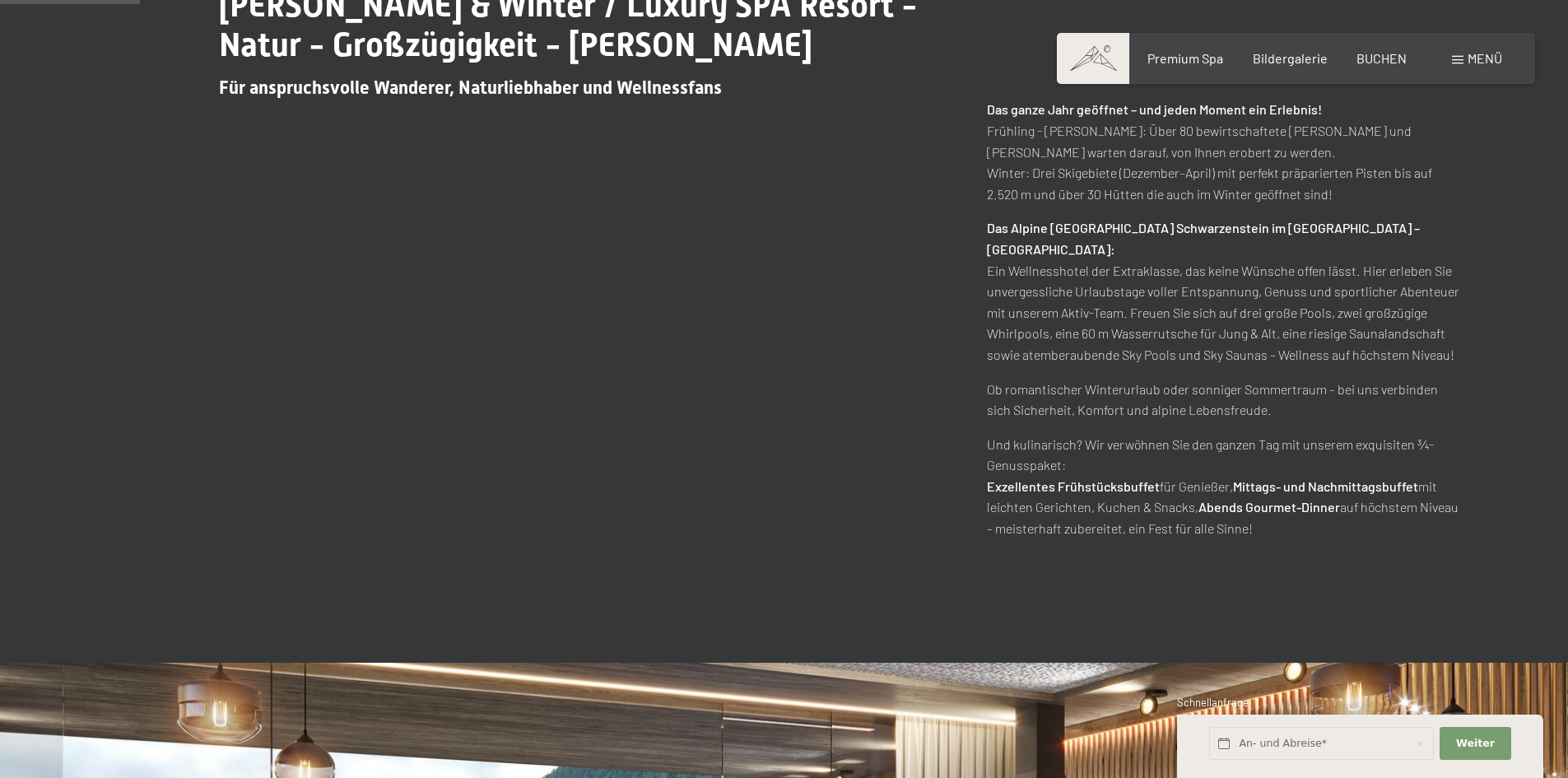
scroll to position [1070, 0]
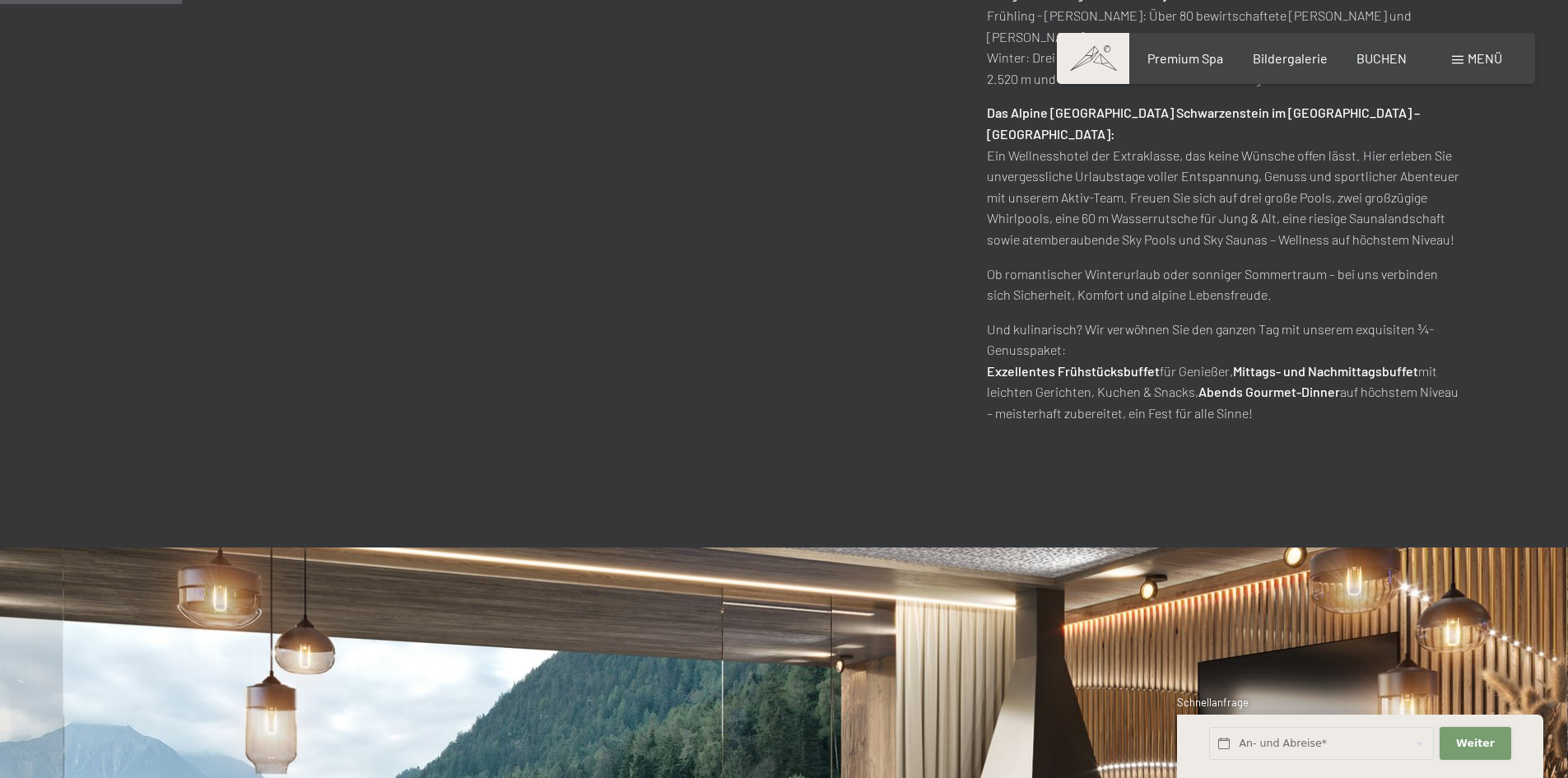
click at [1496, 745] on button "Weiter Adressfelder ausblenden" at bounding box center [1475, 743] width 71 height 34
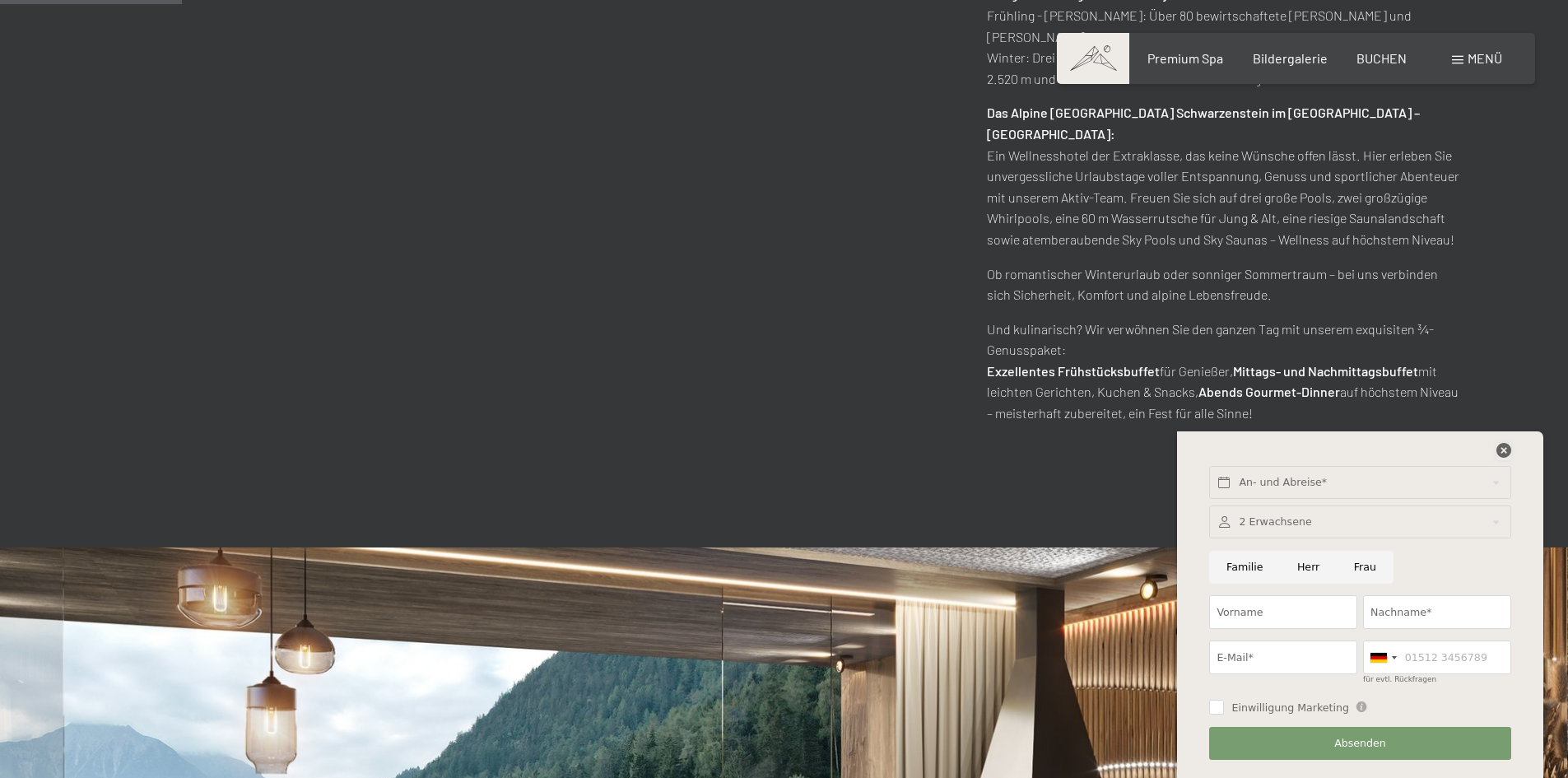
click at [1505, 451] on icon at bounding box center [1503, 450] width 15 height 15
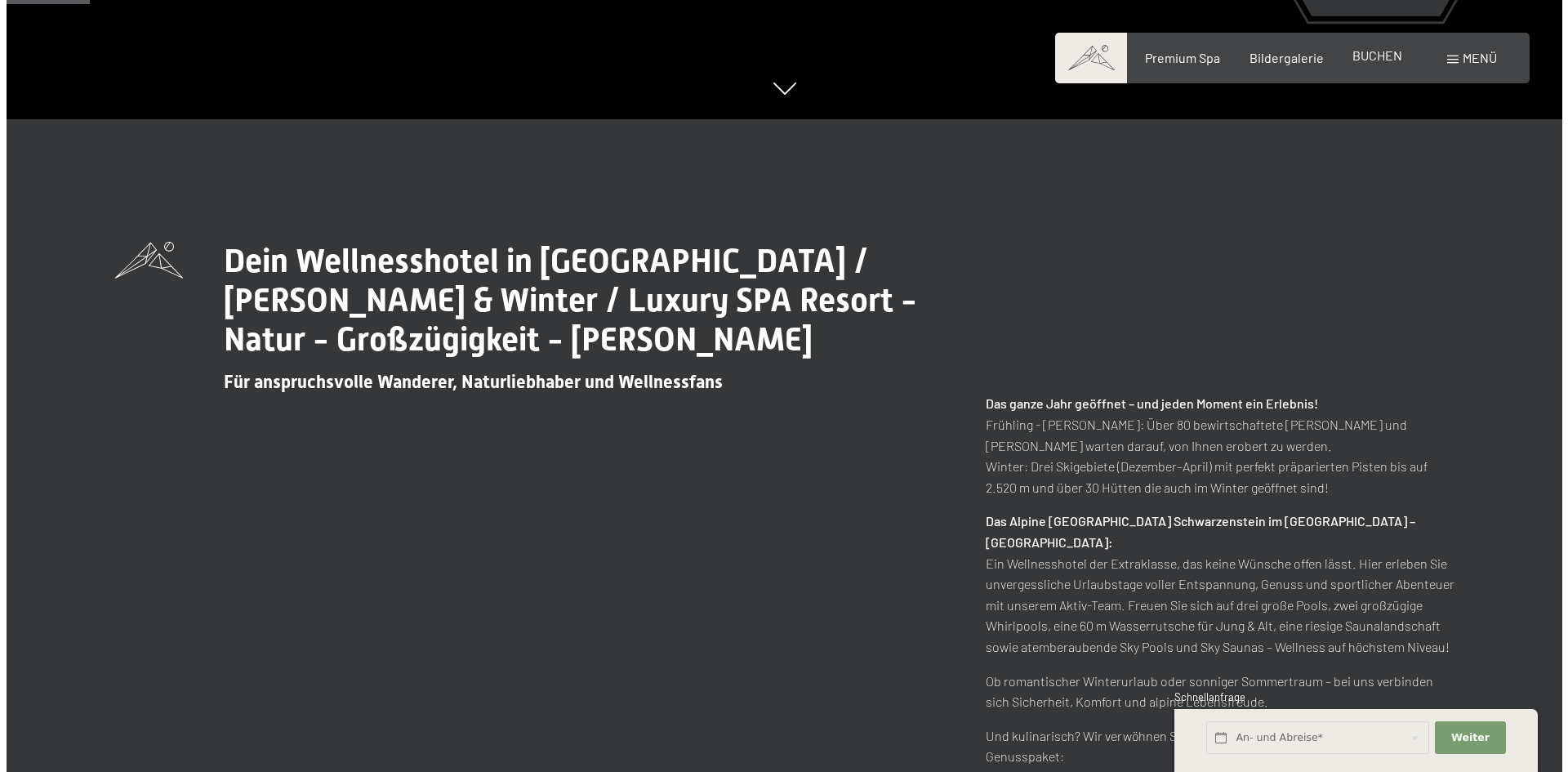
scroll to position [245, 0]
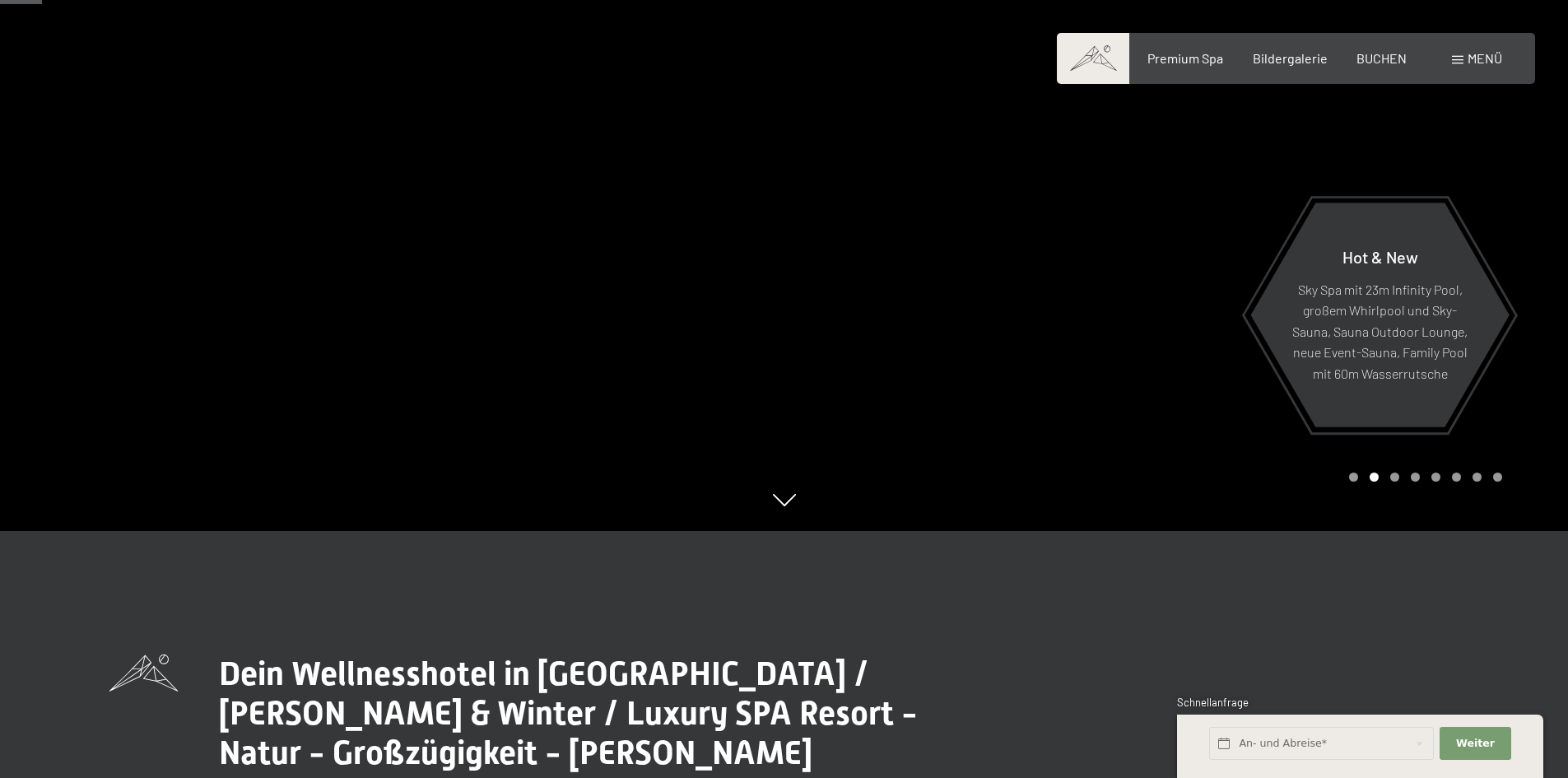
click at [1465, 59] on div "Menü" at bounding box center [1477, 58] width 50 height 18
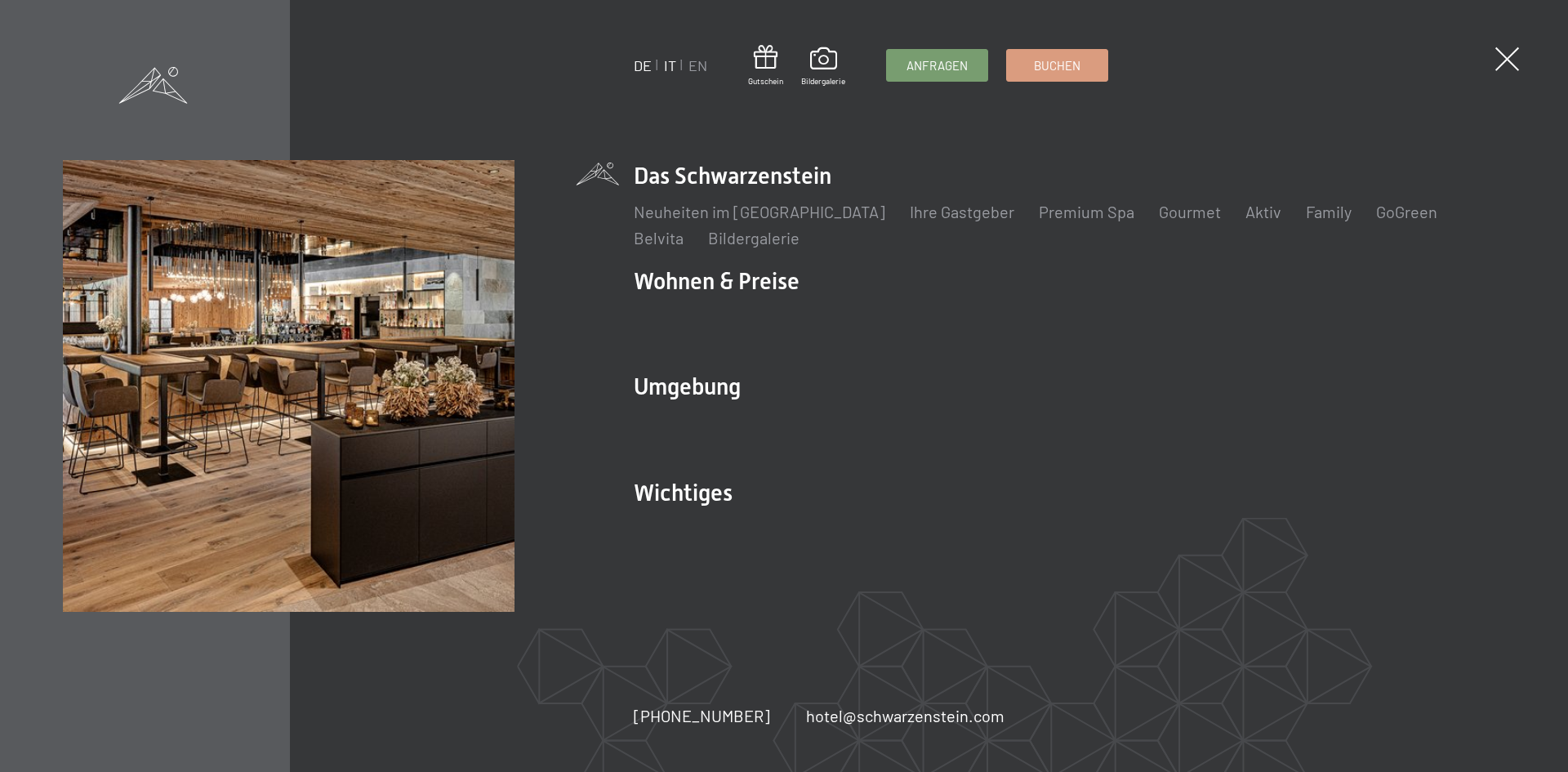
click at [667, 66] on link "IT" at bounding box center [670, 65] width 12 height 18
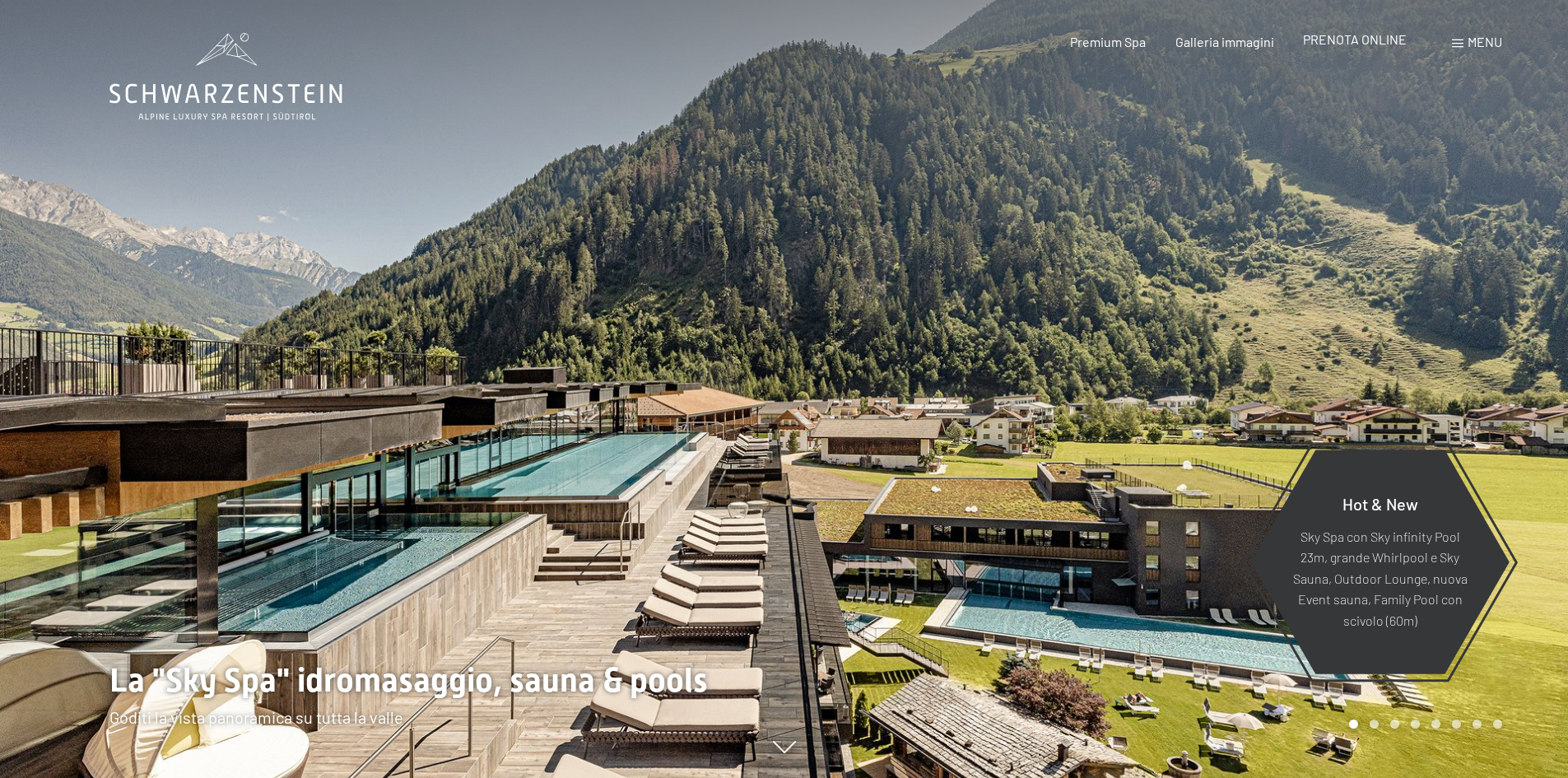
click at [1354, 38] on span "PRENOTA ONLINE" at bounding box center [1354, 39] width 103 height 16
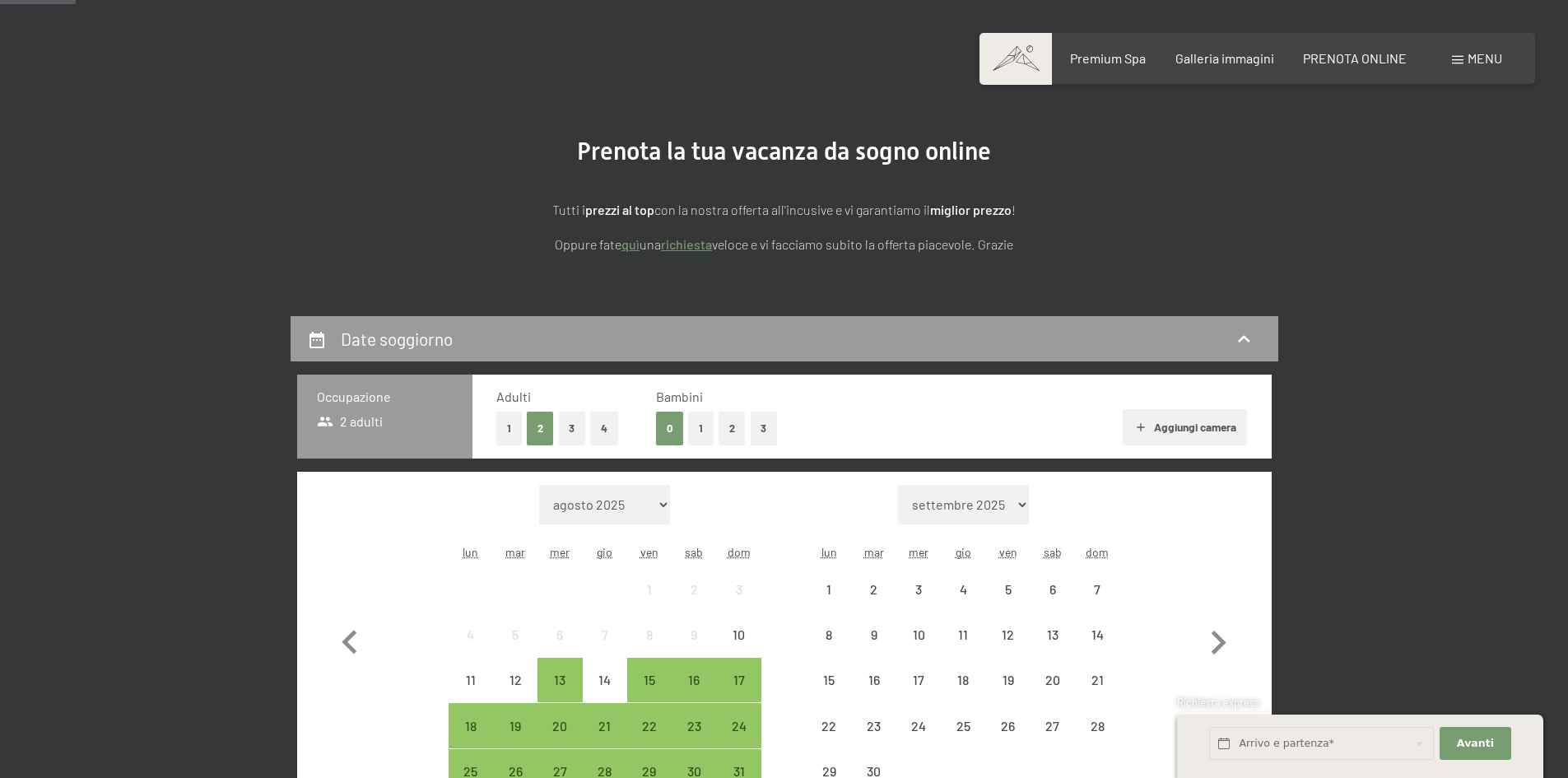
scroll to position [329, 0]
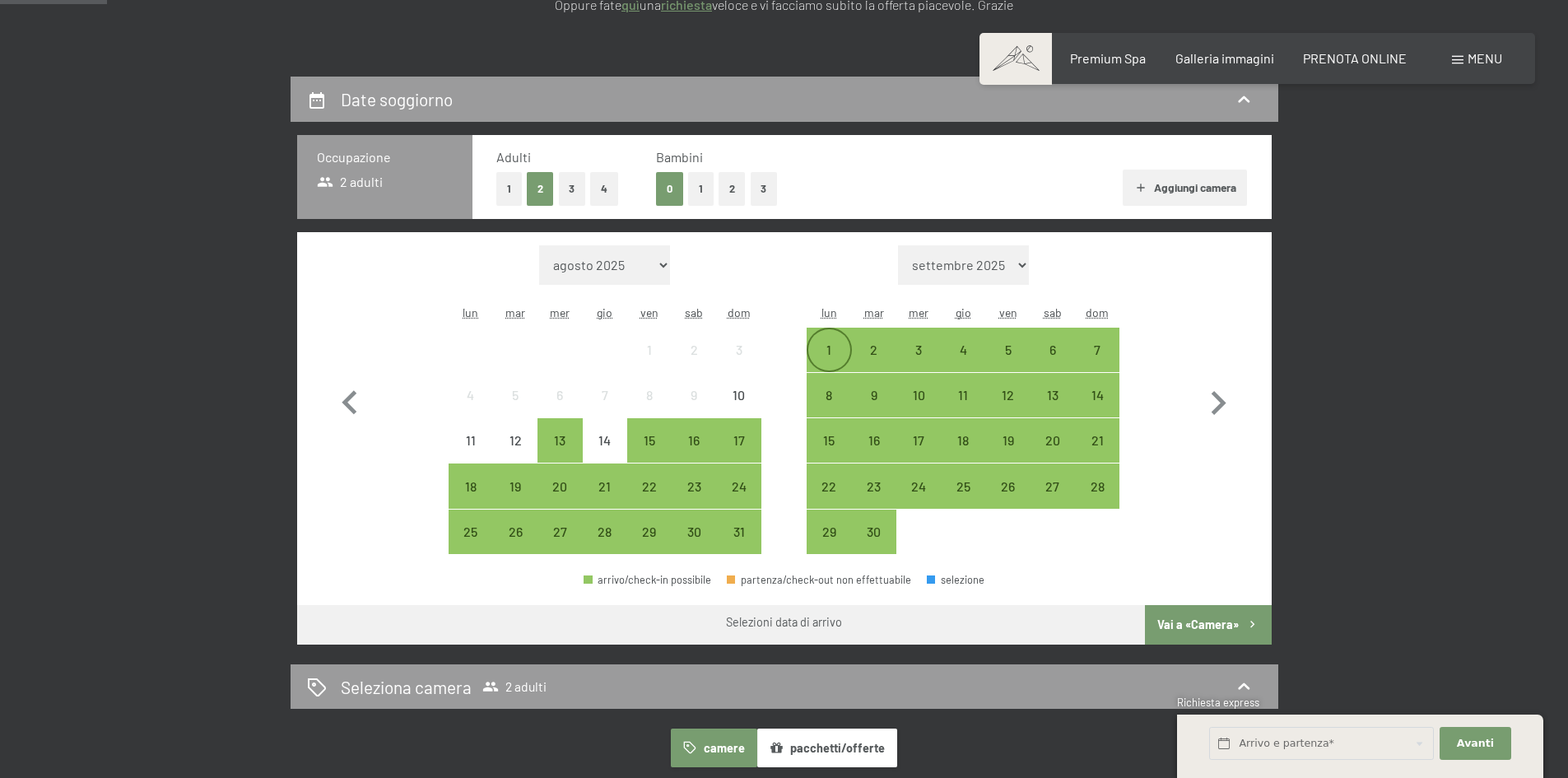
click at [827, 343] on div "1" at bounding box center [828, 363] width 41 height 41
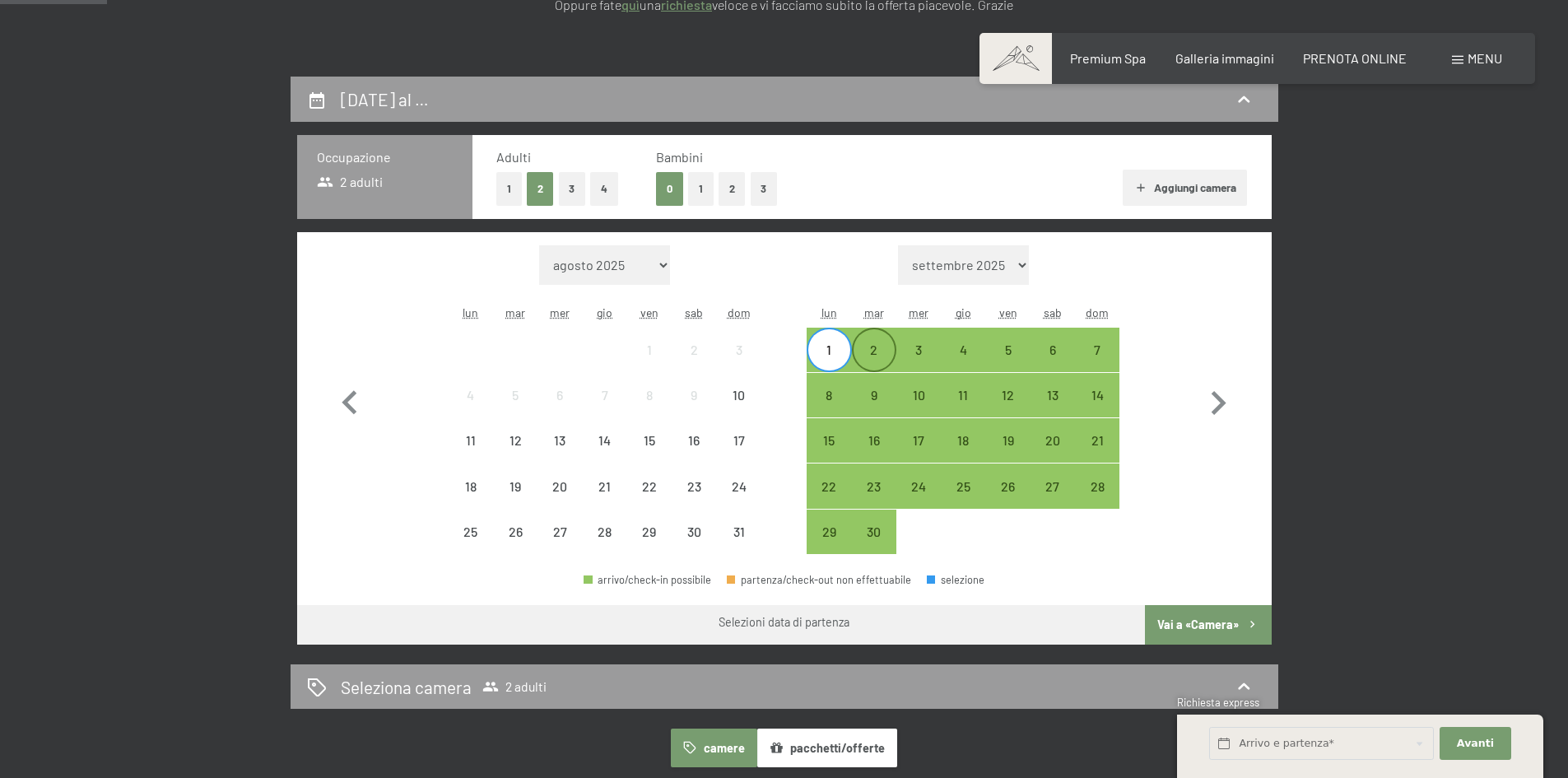
click at [867, 346] on div "2" at bounding box center [873, 363] width 41 height 41
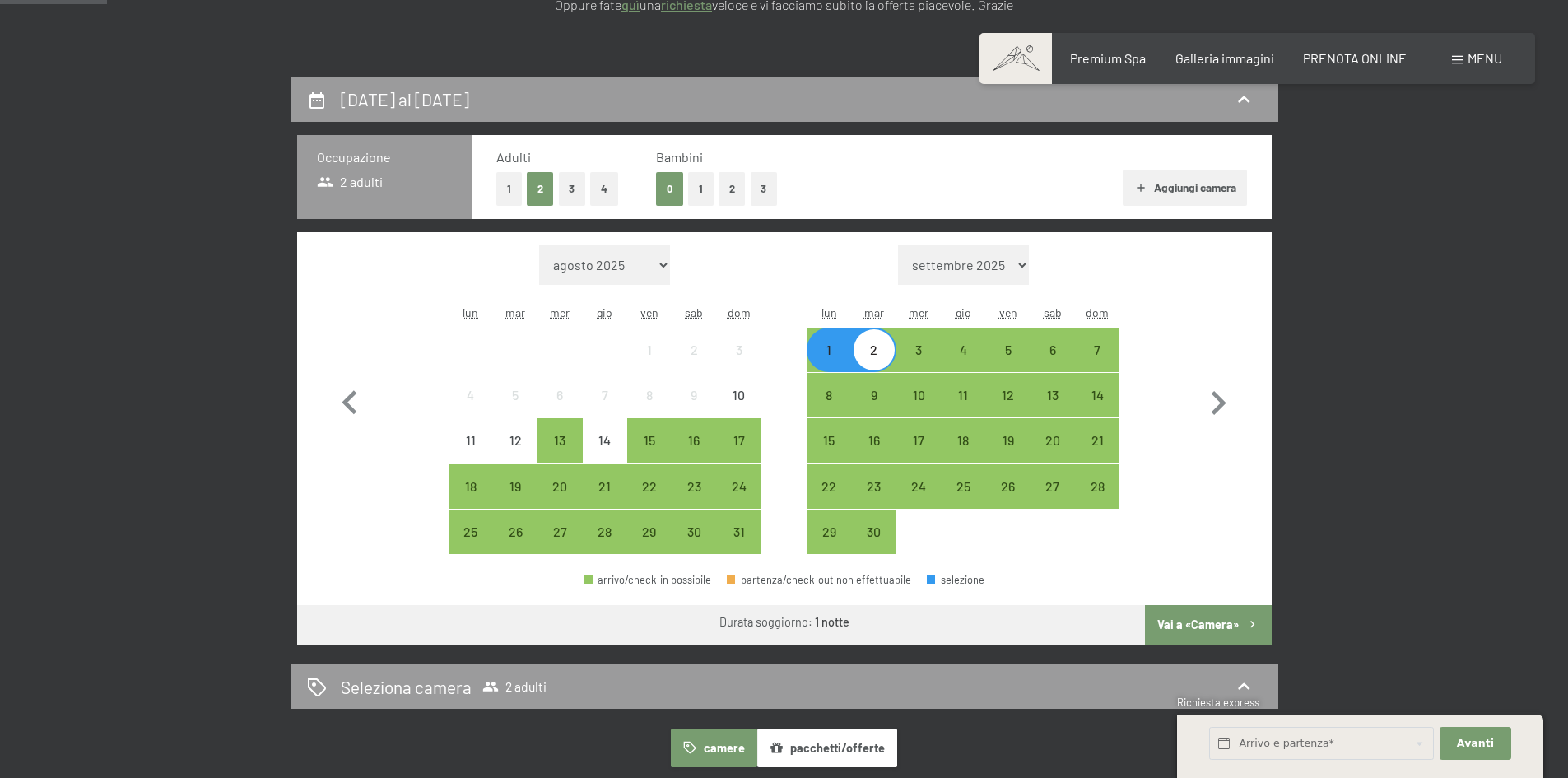
click at [866, 352] on div "2" at bounding box center [873, 363] width 41 height 41
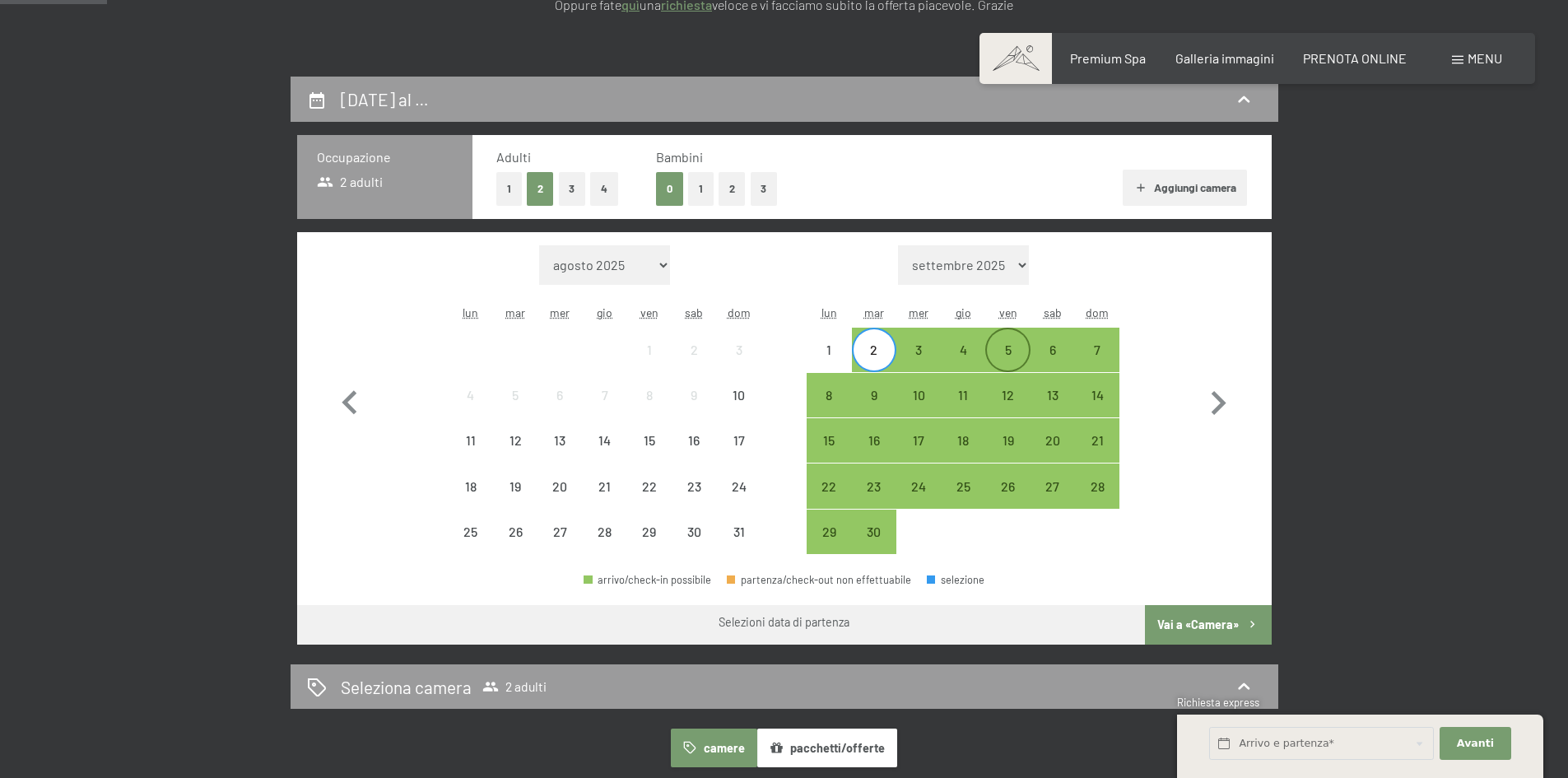
click at [1005, 352] on div "5" at bounding box center [1007, 363] width 41 height 41
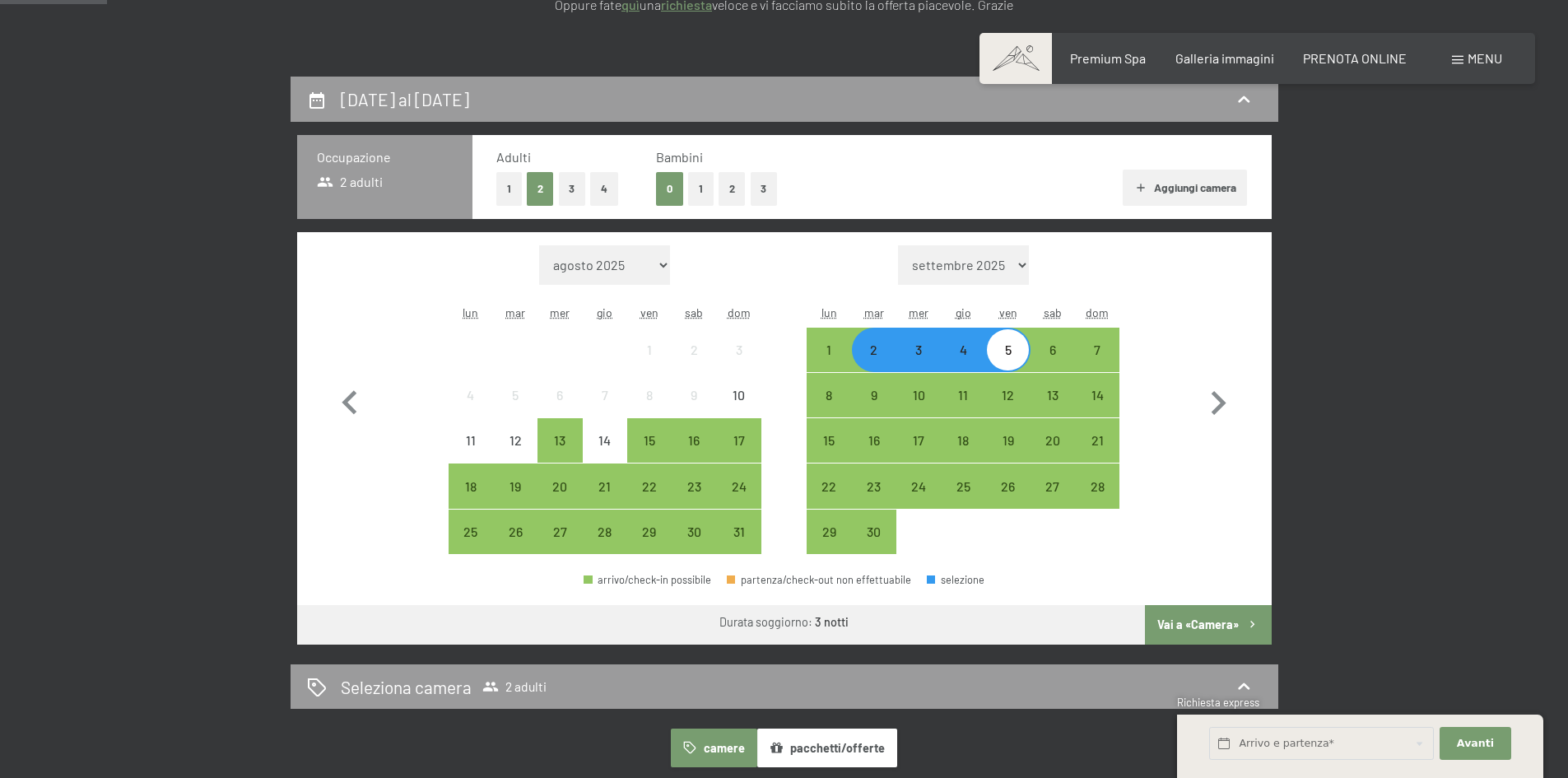
click at [1209, 630] on button "Vai a «Camera»" at bounding box center [1208, 625] width 126 height 40
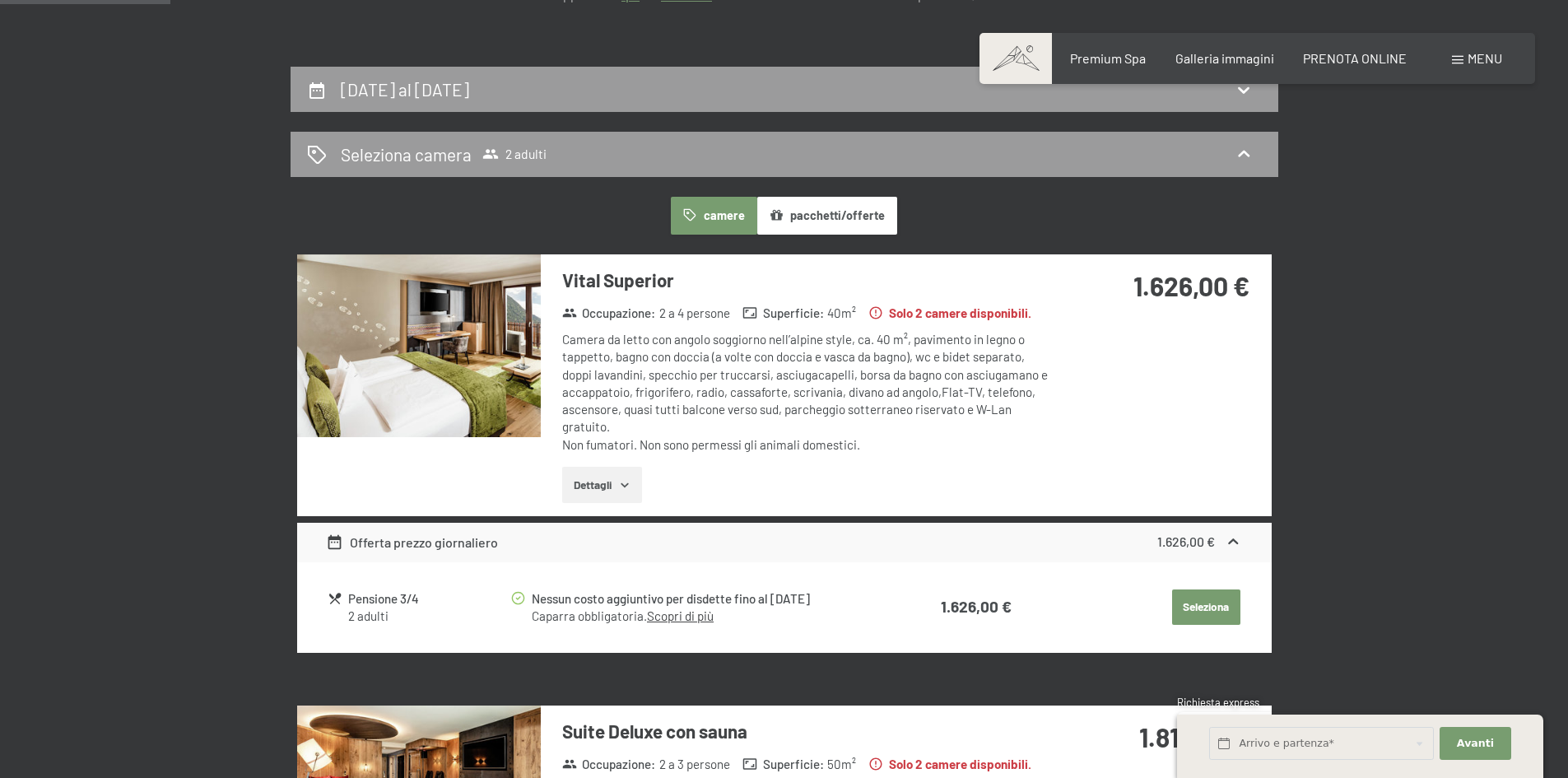
scroll to position [498, 0]
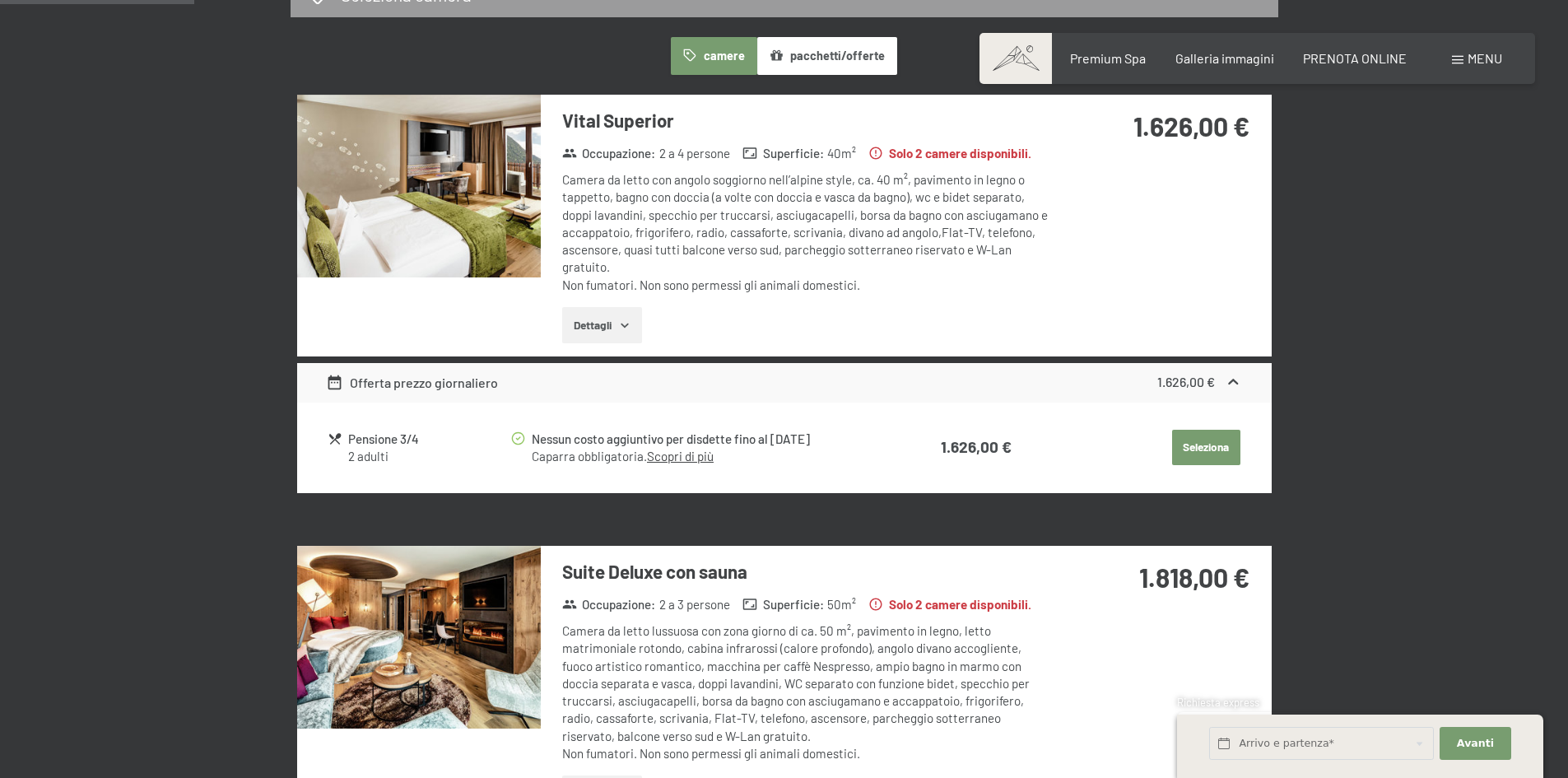
click at [613, 326] on button "Dettagli" at bounding box center [602, 326] width 80 height 36
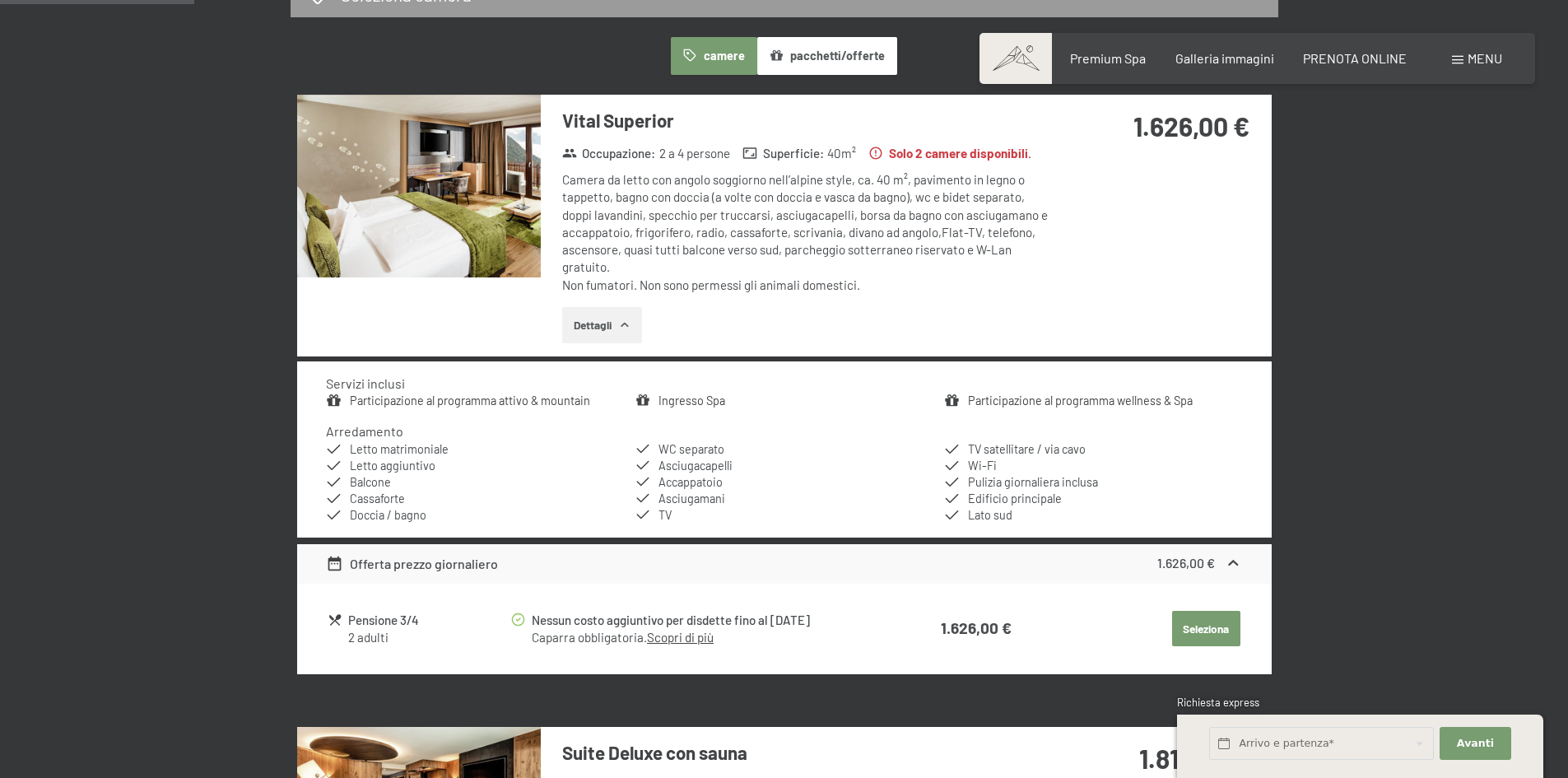
click at [444, 208] on img at bounding box center [418, 186] width 244 height 182
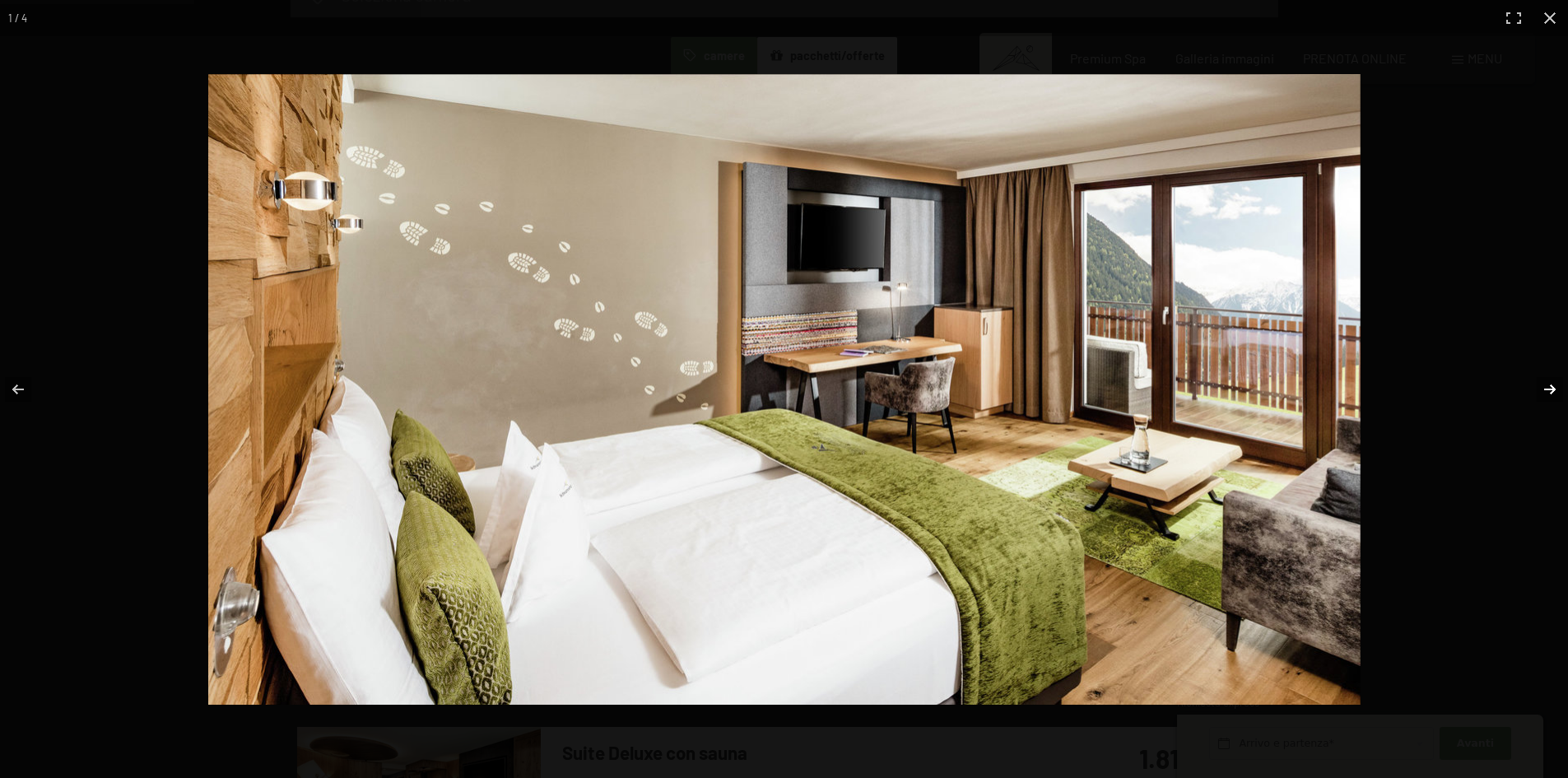
click at [1558, 389] on button "button" at bounding box center [1538, 389] width 57 height 82
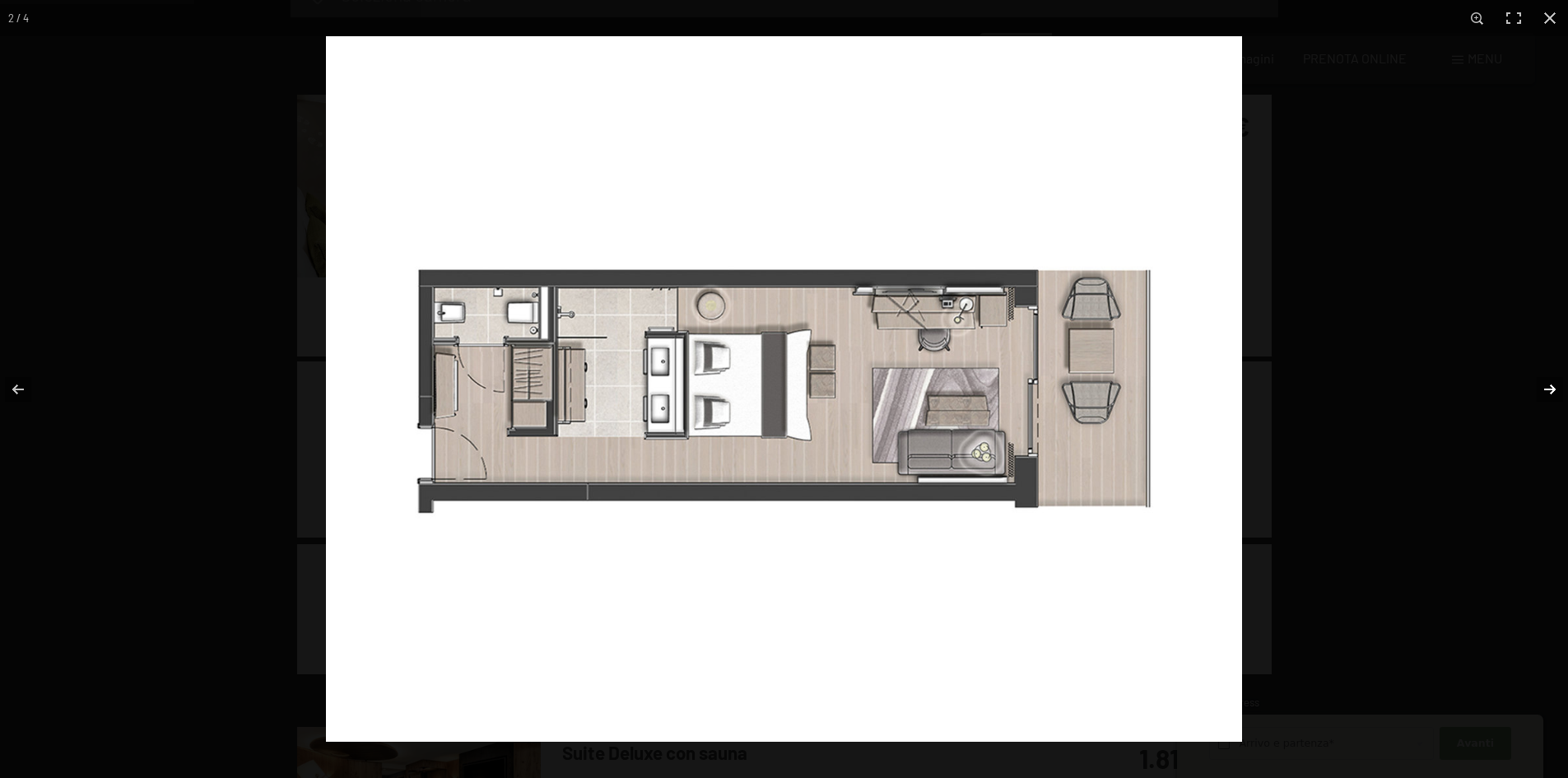
click at [1553, 389] on button "button" at bounding box center [1538, 389] width 57 height 82
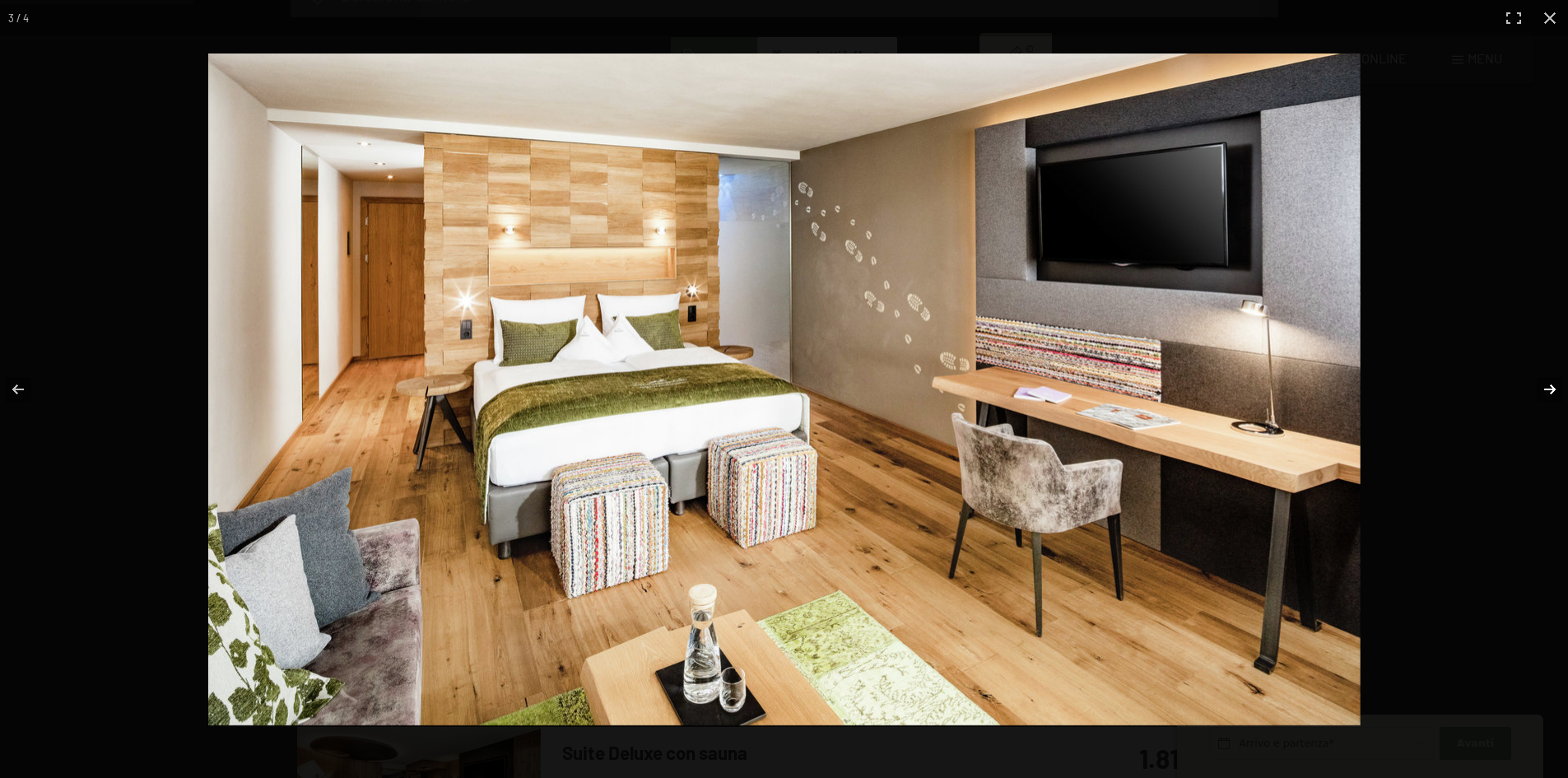
click at [1553, 389] on button "button" at bounding box center [1538, 389] width 57 height 82
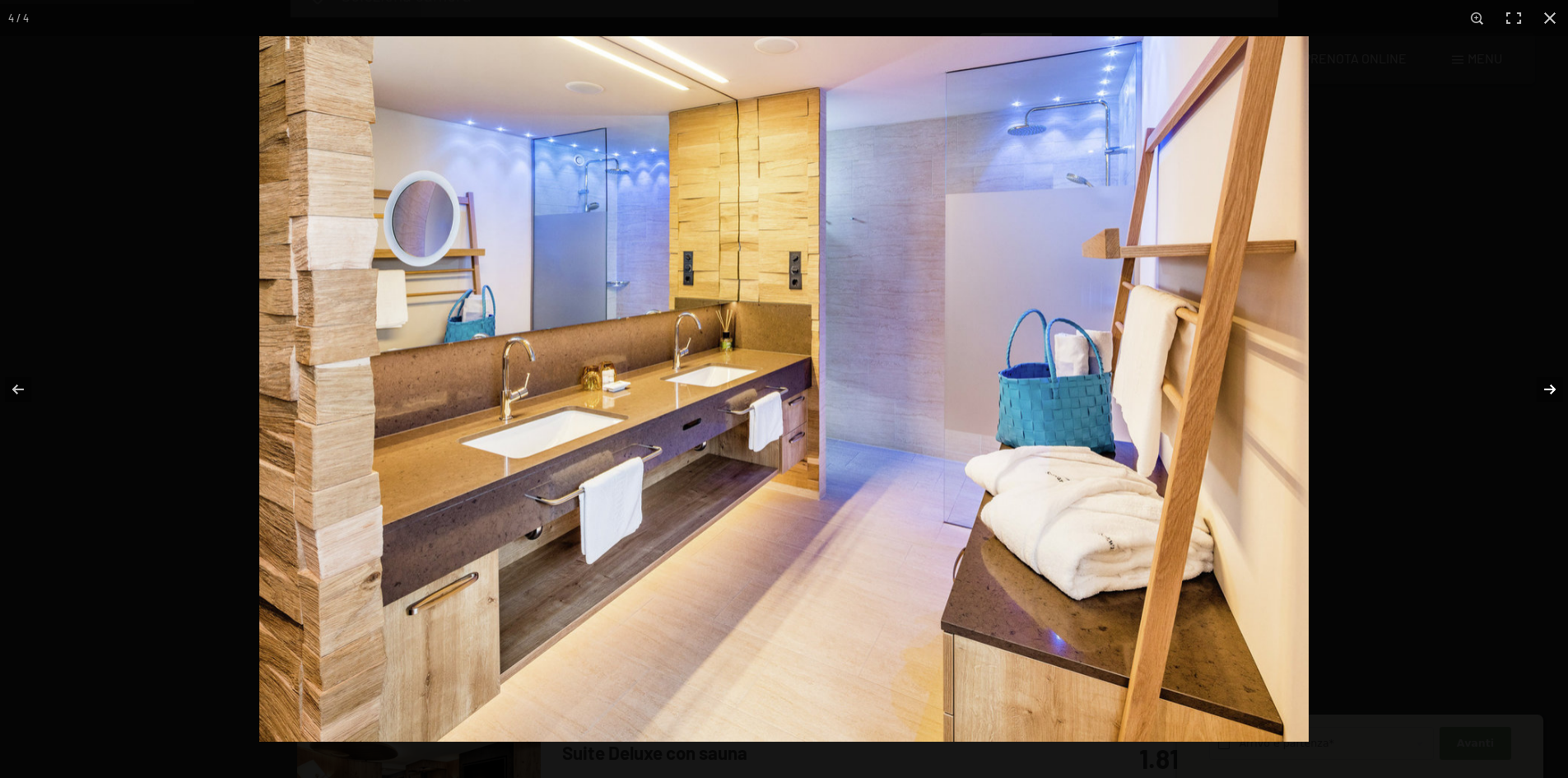
click at [1553, 389] on button "button" at bounding box center [1538, 389] width 57 height 82
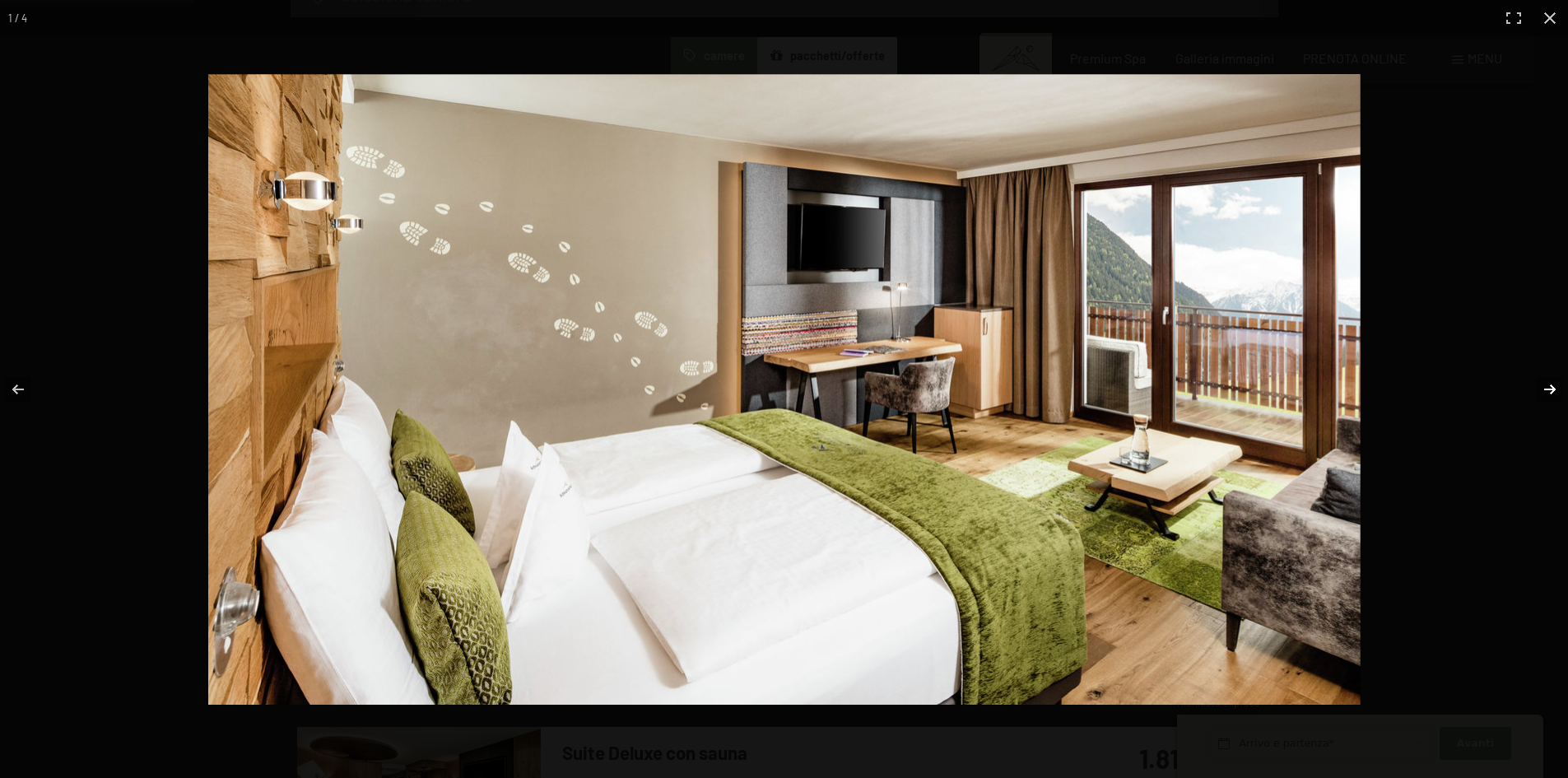
click at [1553, 389] on button "button" at bounding box center [1538, 389] width 57 height 82
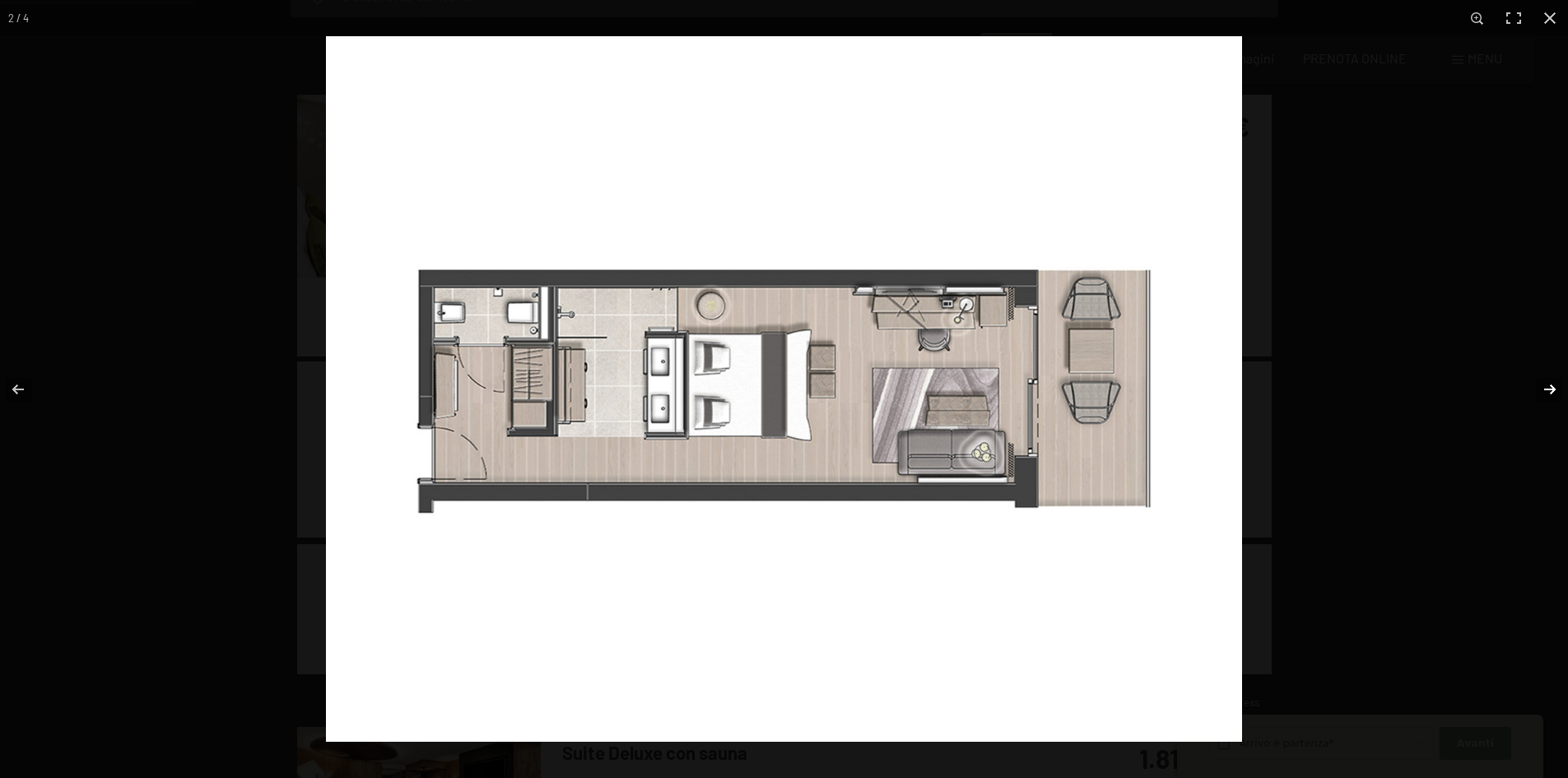
click at [1553, 389] on button "button" at bounding box center [1538, 389] width 57 height 82
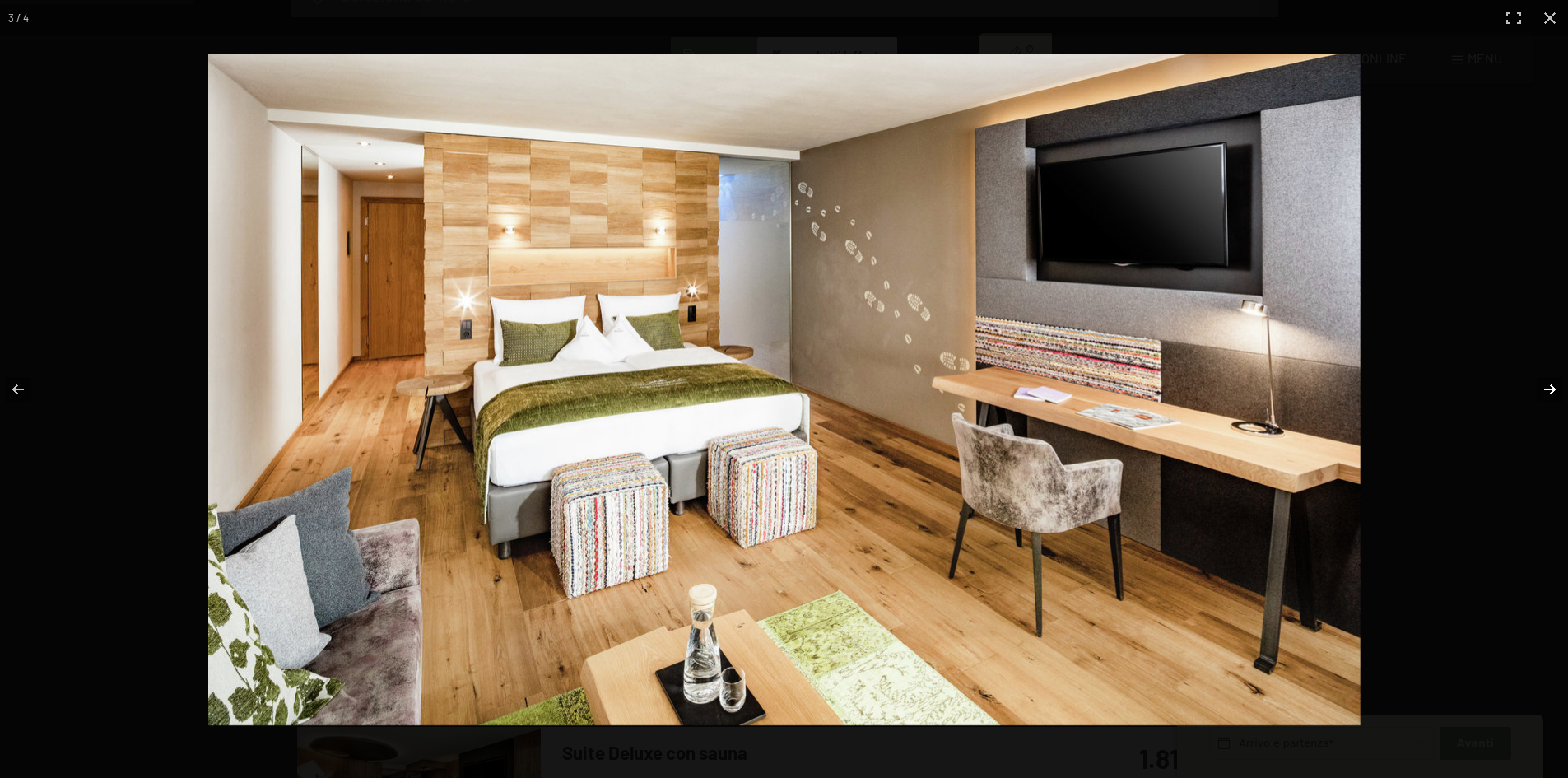
click at [1553, 389] on button "button" at bounding box center [1538, 389] width 57 height 82
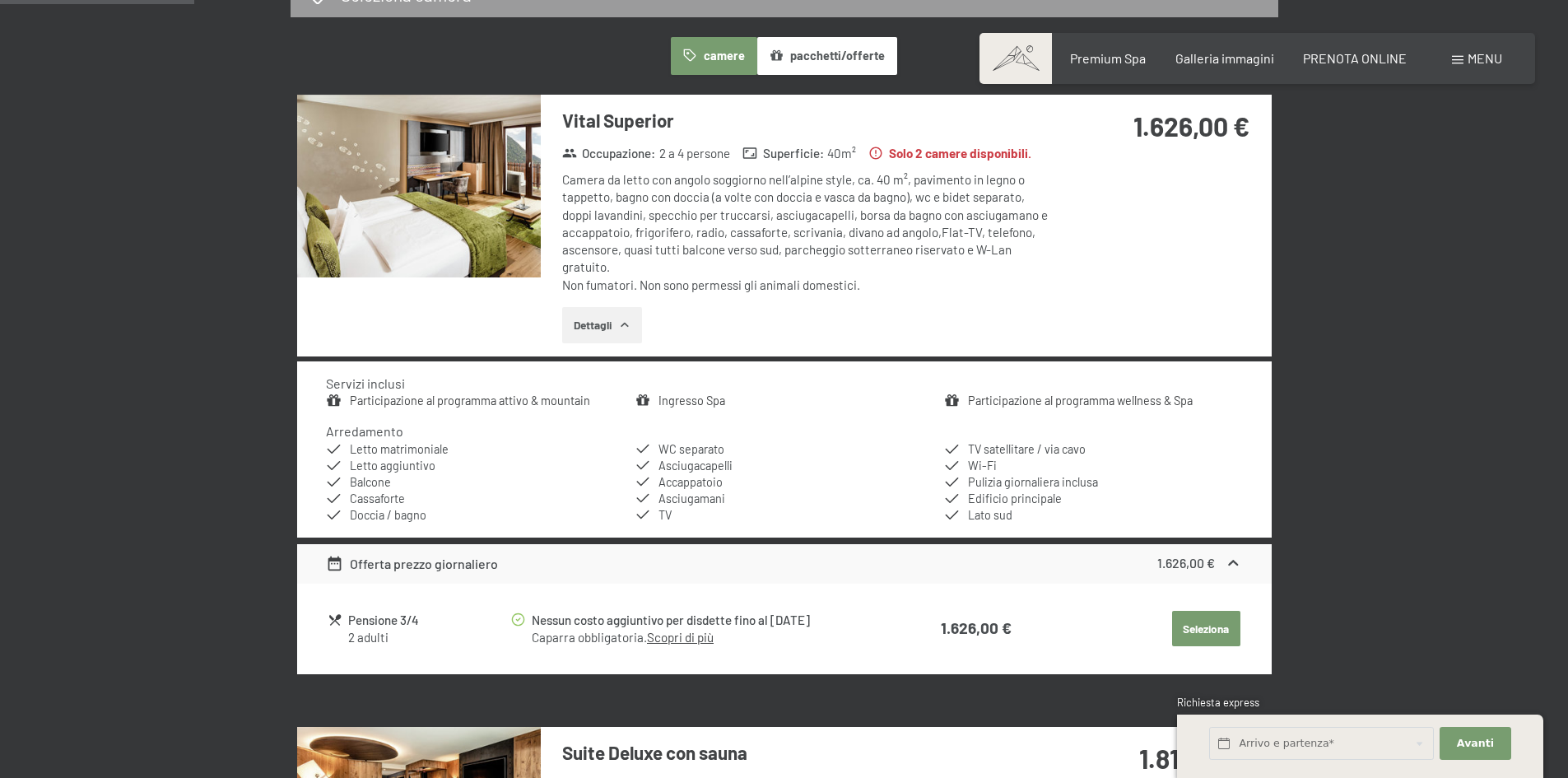
click at [0, 0] on button "button" at bounding box center [0, 0] width 0 height 0
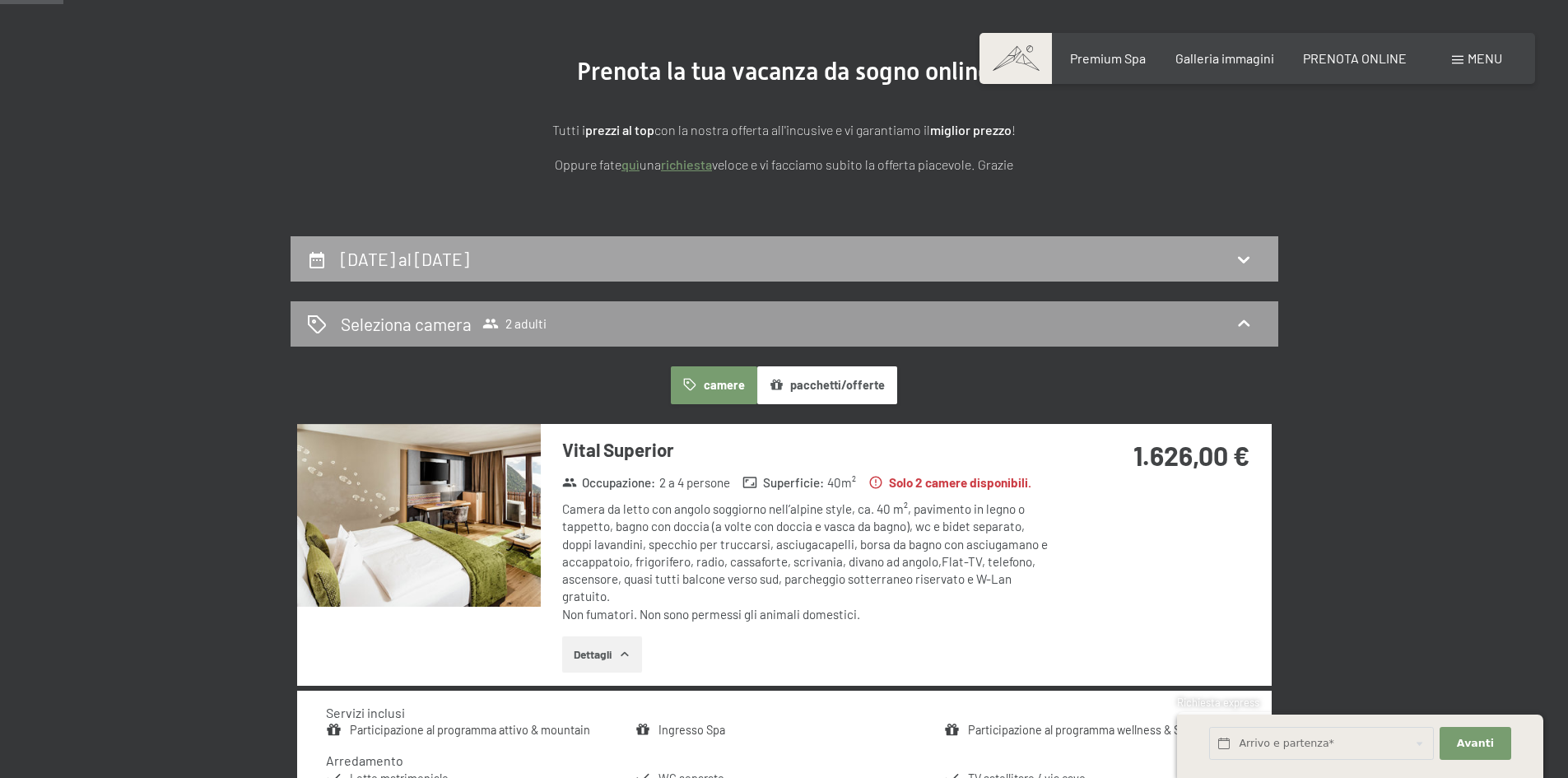
click at [433, 274] on div "2 settembre al 5 settembre 2025" at bounding box center [785, 259] width 988 height 45
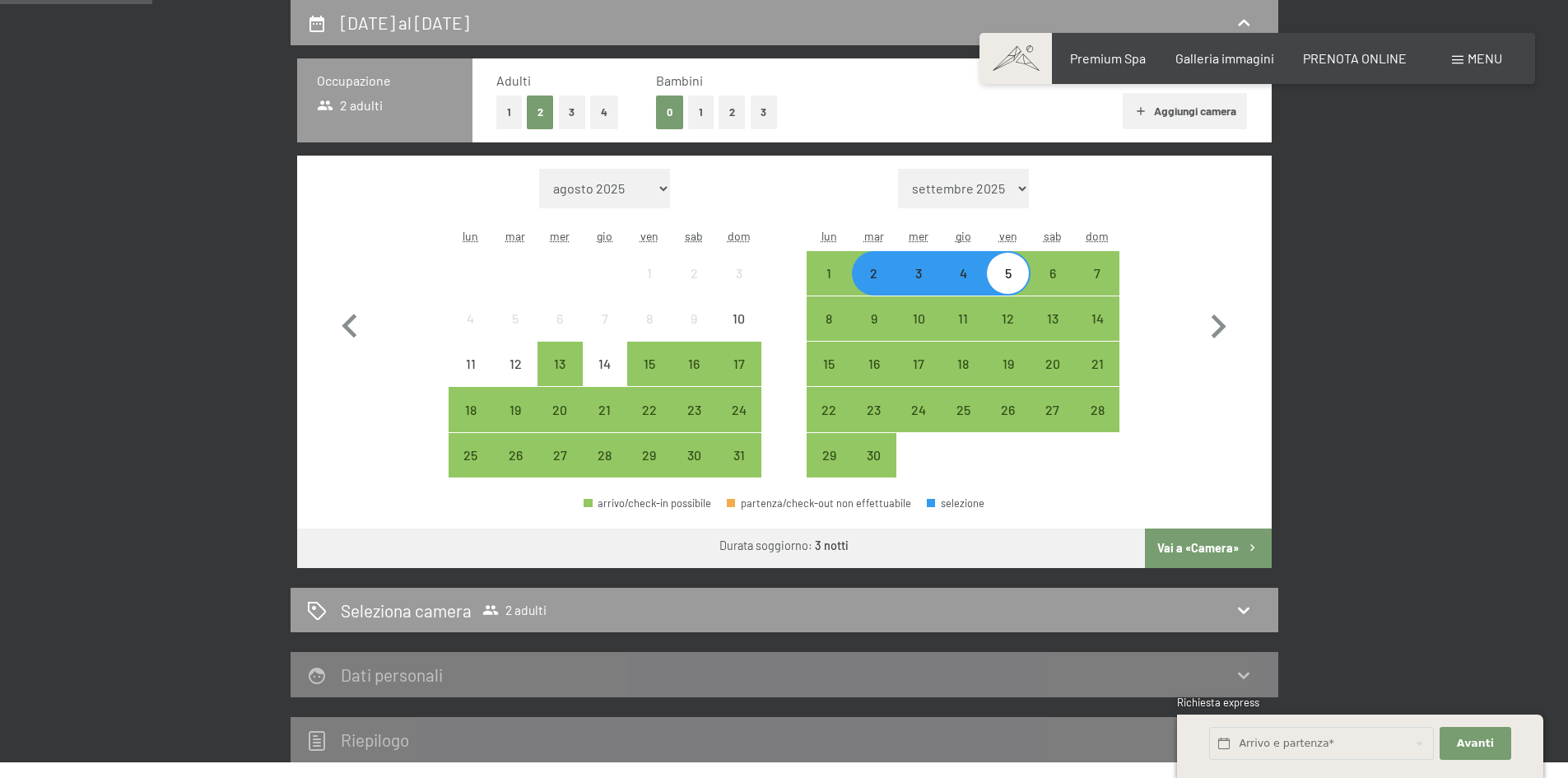
click at [921, 280] on div "3" at bounding box center [918, 287] width 41 height 41
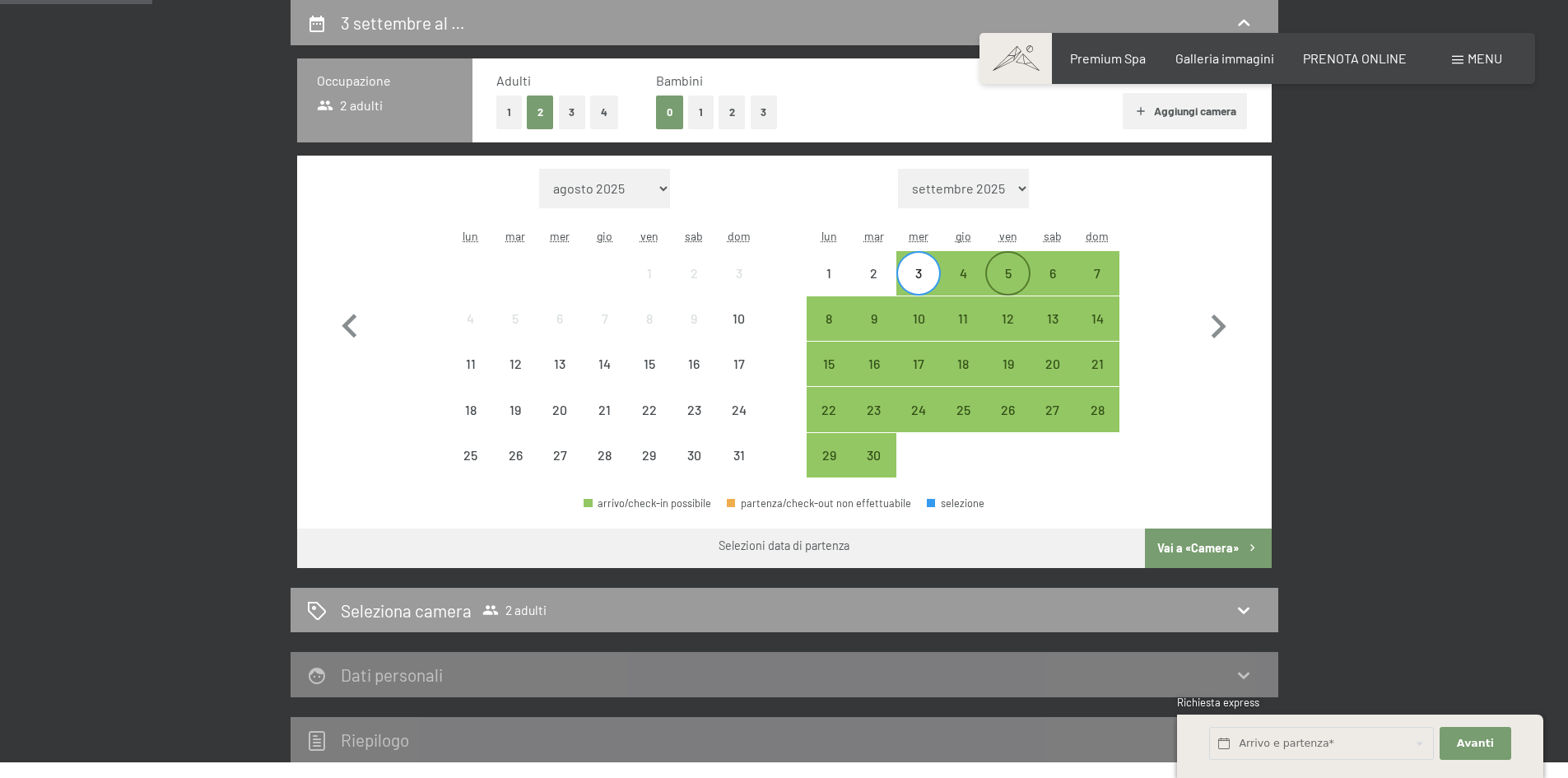
click at [1015, 279] on div "5" at bounding box center [1007, 287] width 41 height 41
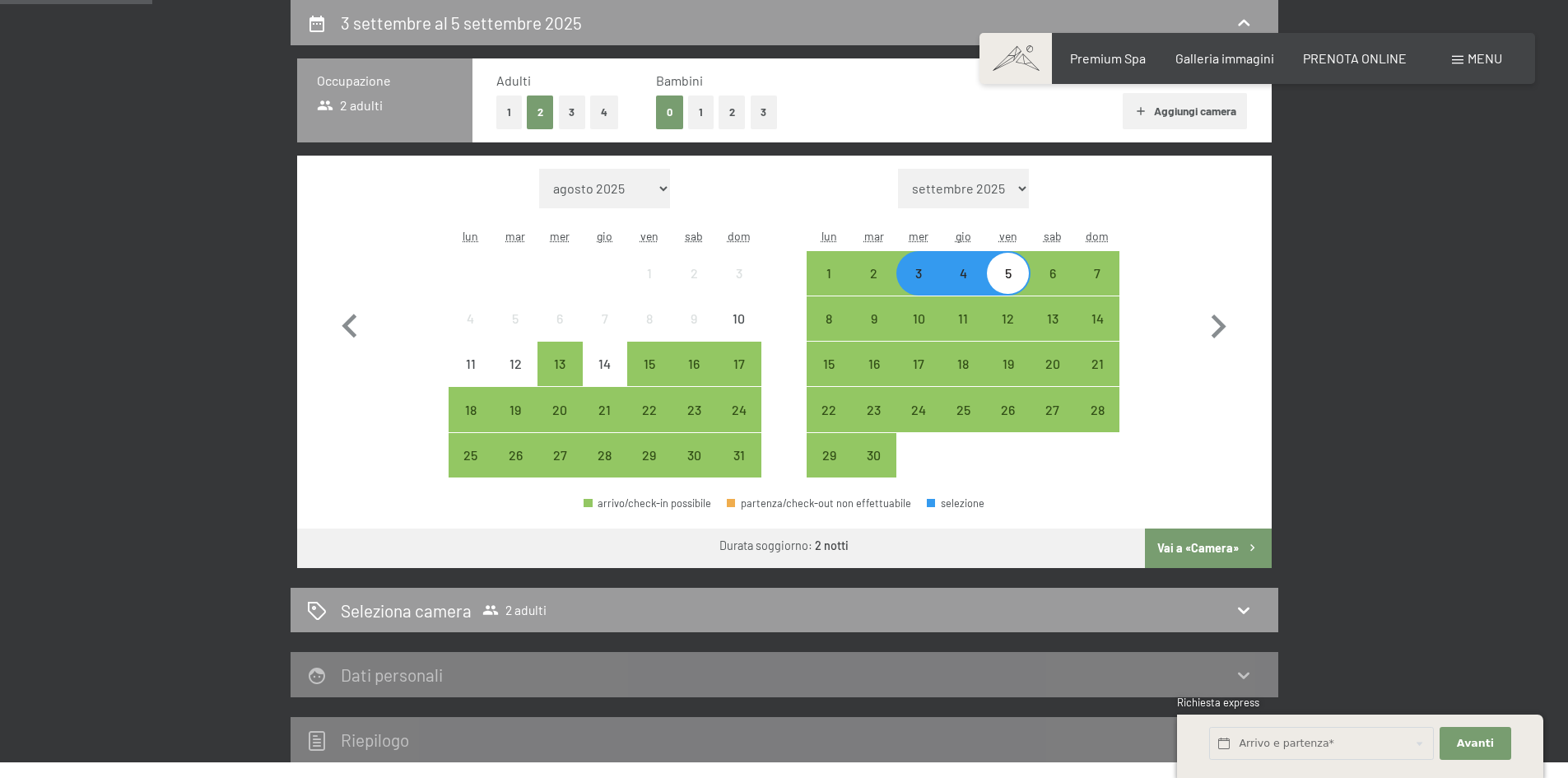
click at [1213, 544] on button "Vai a «Camera»" at bounding box center [1208, 549] width 126 height 40
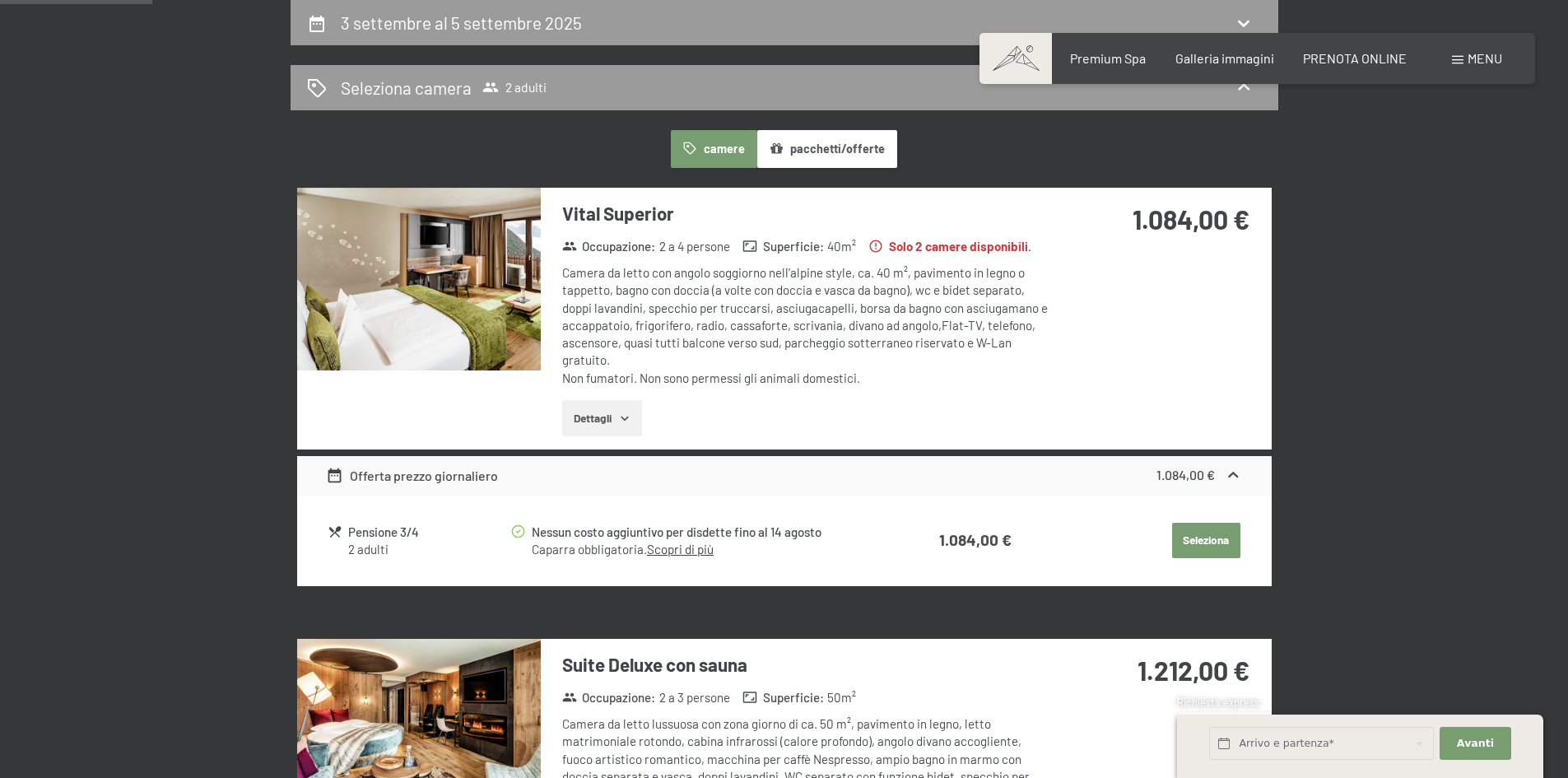
click at [754, 276] on div "Camera da letto con angolo soggiorno nell’alpine style, ca. 40 m², pavimento in…" at bounding box center [807, 325] width 490 height 122
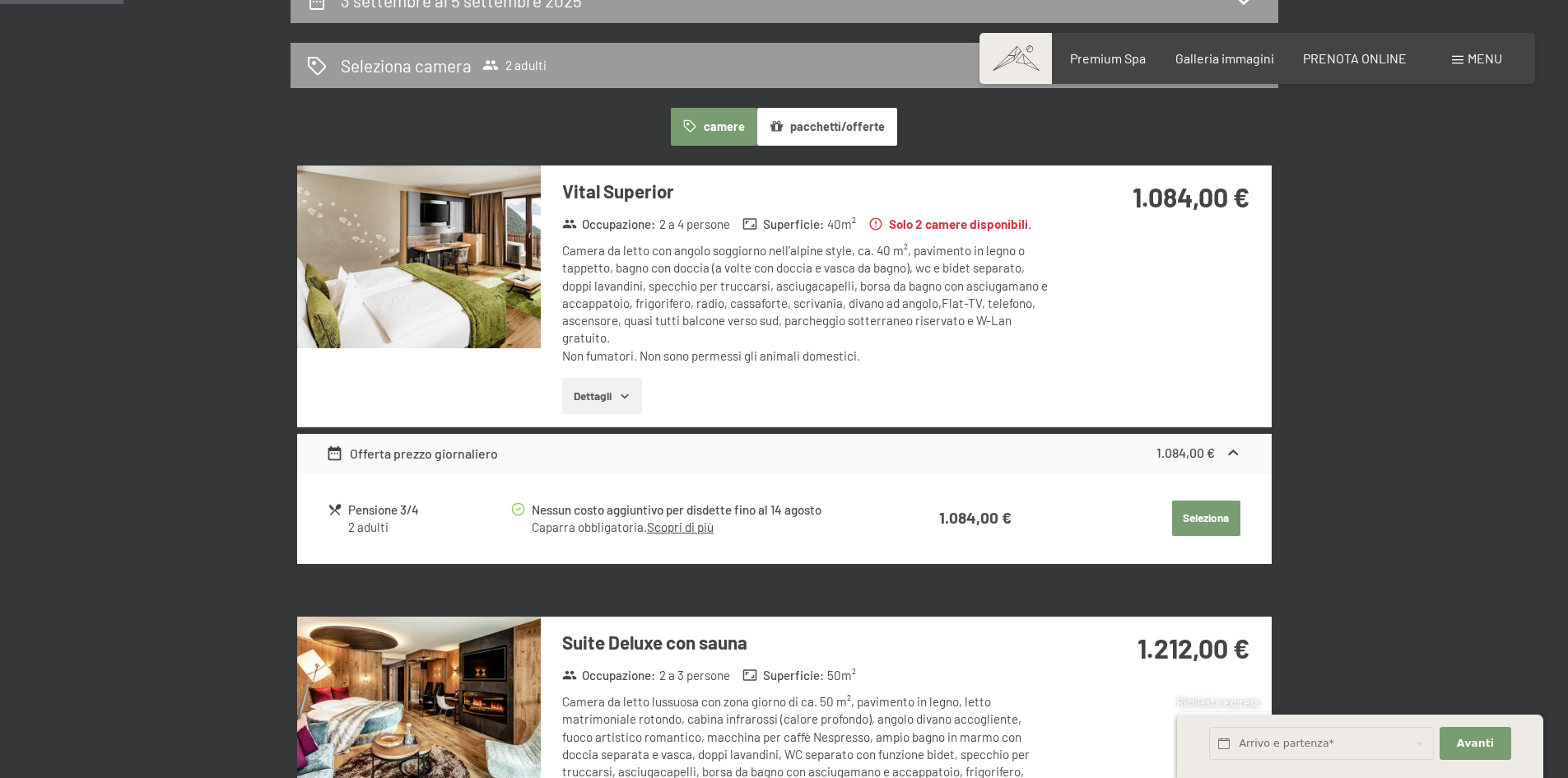
scroll to position [329, 0]
